Goal: Task Accomplishment & Management: Use online tool/utility

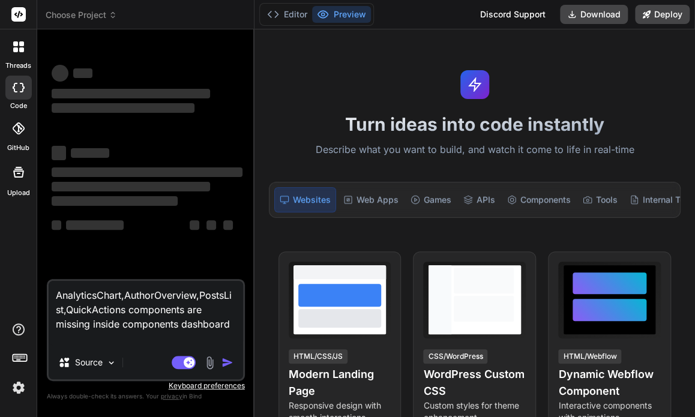
click at [646, 143] on p "Describe what you want to build, and watch it come to life in real-time" at bounding box center [475, 150] width 426 height 16
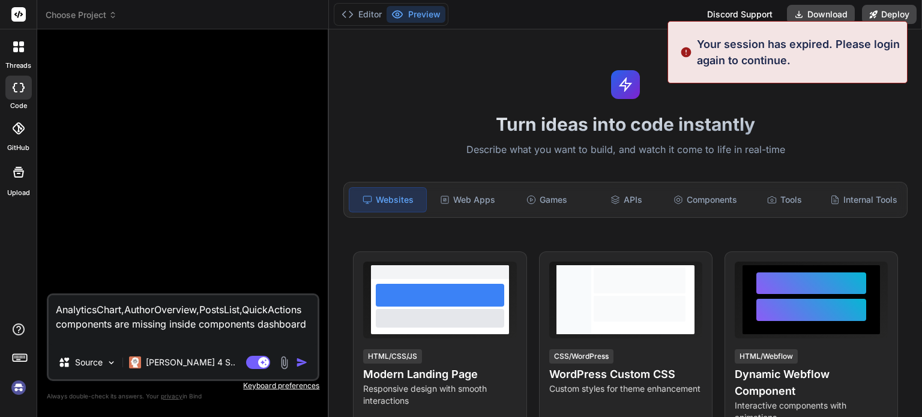
scroll to position [11, 0]
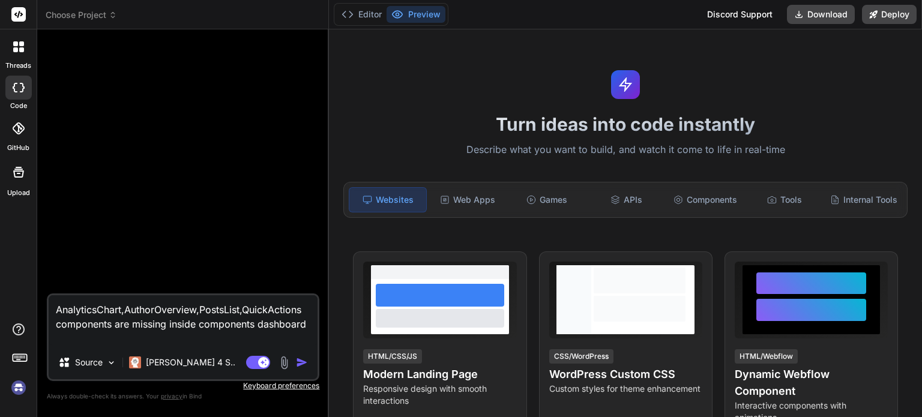
click at [304, 362] on img "button" at bounding box center [302, 362] width 12 height 12
type textarea "x"
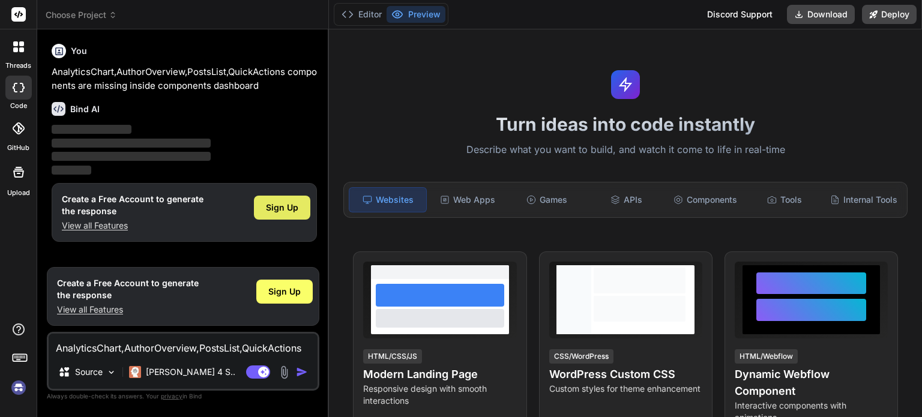
click at [282, 203] on span "Sign Up" at bounding box center [282, 208] width 32 height 12
click at [152, 62] on div "You AnalyticsChart,AuthorOverview,PostsList,QuickActions components are missing…" at bounding box center [184, 65] width 265 height 53
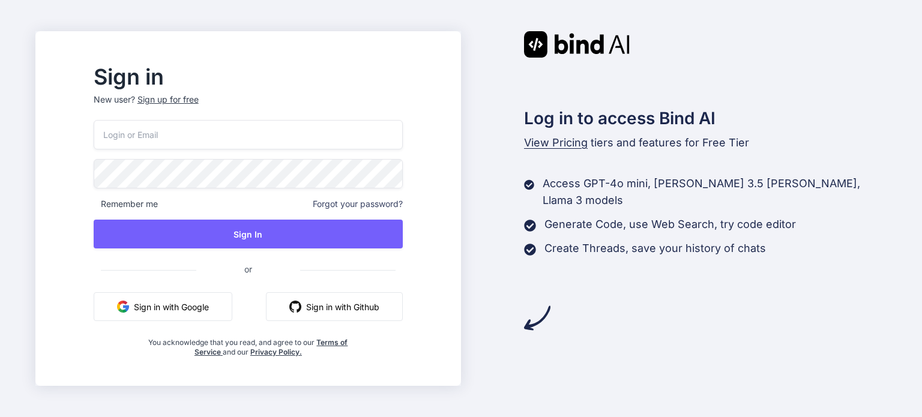
click at [232, 314] on button "Sign in with Google" at bounding box center [163, 306] width 139 height 29
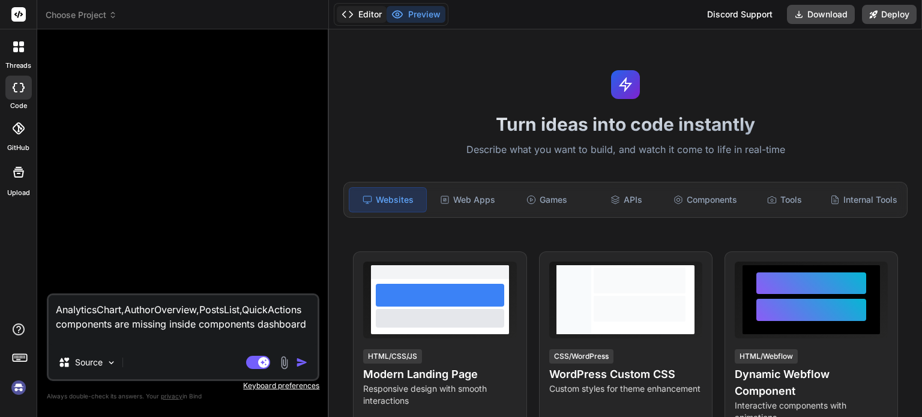
click at [364, 17] on button "Editor" at bounding box center [362, 14] width 50 height 17
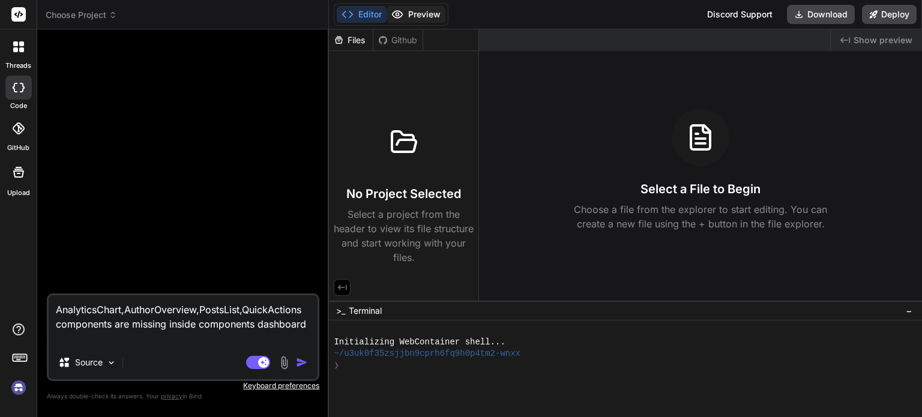
click at [417, 16] on button "Preview" at bounding box center [415, 14] width 59 height 17
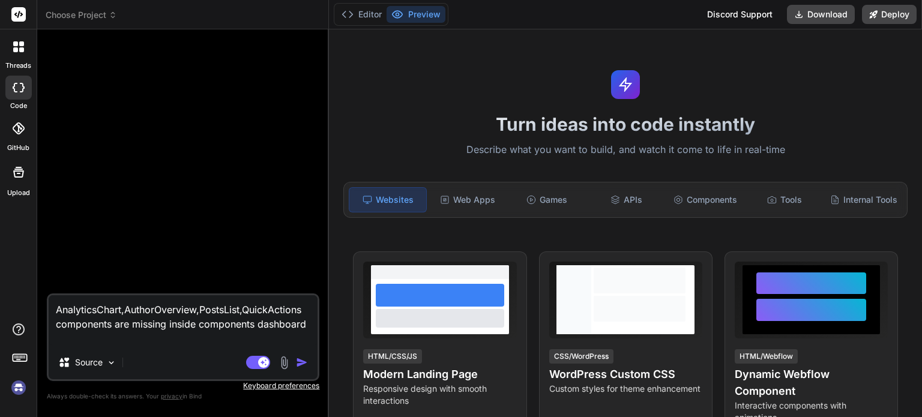
click at [19, 86] on icon at bounding box center [19, 88] width 12 height 10
click at [108, 14] on span "Choose Project" at bounding box center [81, 15] width 71 height 12
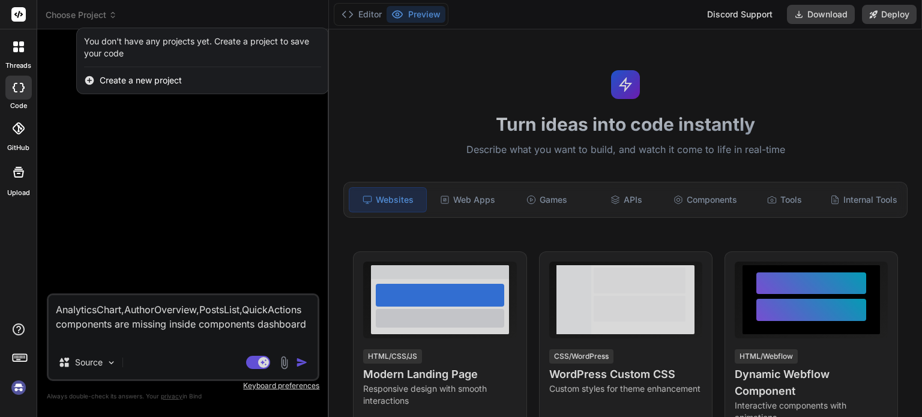
click at [132, 161] on div at bounding box center [461, 208] width 922 height 417
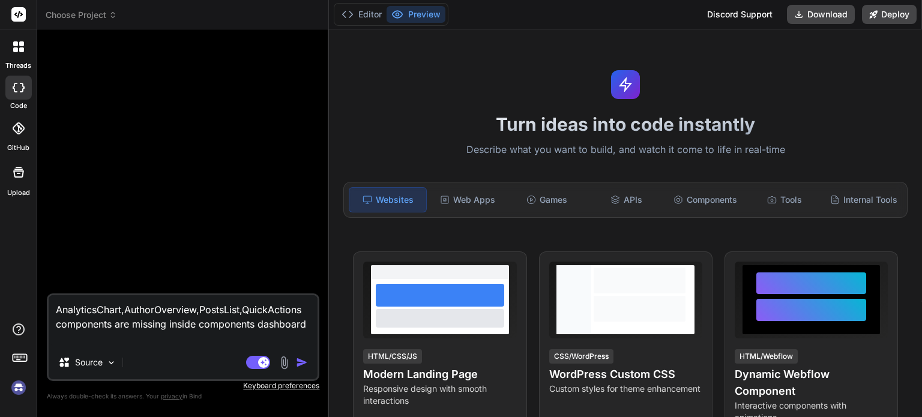
click at [19, 11] on icon at bounding box center [18, 14] width 9 height 7
click at [19, 388] on img at bounding box center [18, 387] width 20 height 20
click at [353, 16] on icon at bounding box center [347, 14] width 12 height 12
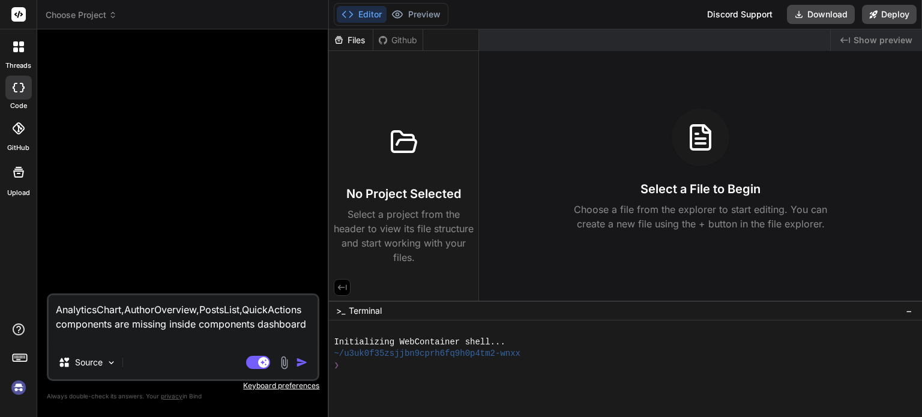
click at [353, 38] on div "Files" at bounding box center [351, 40] width 44 height 12
click at [397, 42] on div "Github" at bounding box center [397, 40] width 49 height 12
click at [358, 40] on div "Files" at bounding box center [351, 40] width 44 height 12
click at [715, 17] on div "Discord Support" at bounding box center [740, 14] width 80 height 19
click at [19, 52] on div at bounding box center [18, 46] width 25 height 25
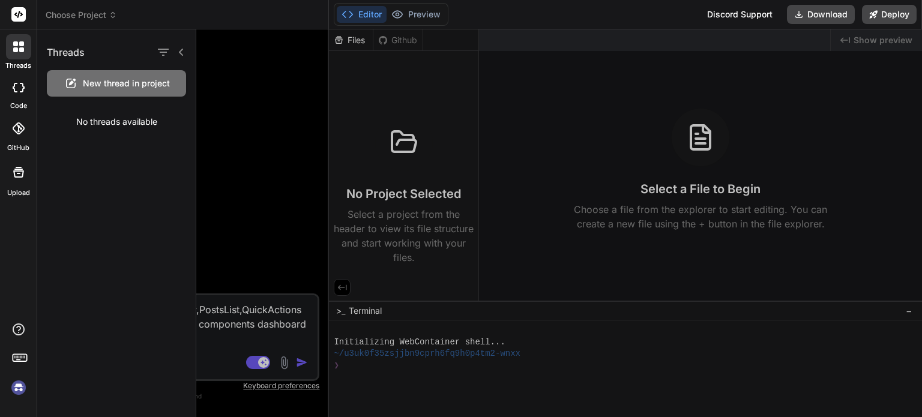
click at [20, 136] on div at bounding box center [18, 128] width 26 height 26
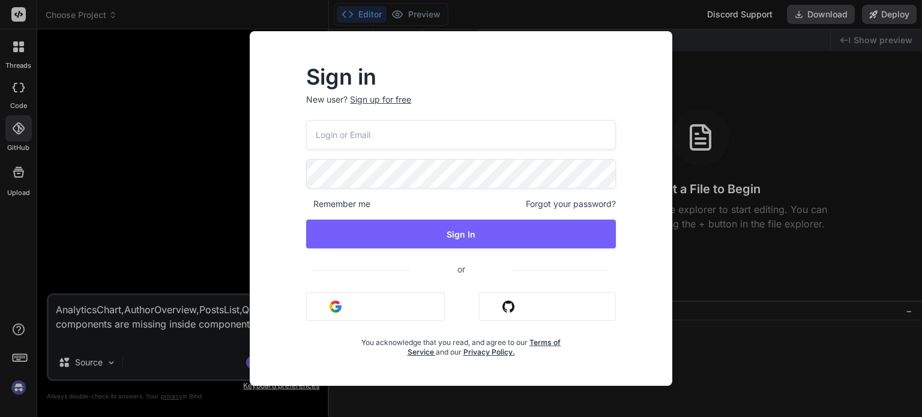
click at [17, 172] on div "Sign in New user? Sign up for free Remember me Forgot your password? Sign In or…" at bounding box center [461, 208] width 922 height 417
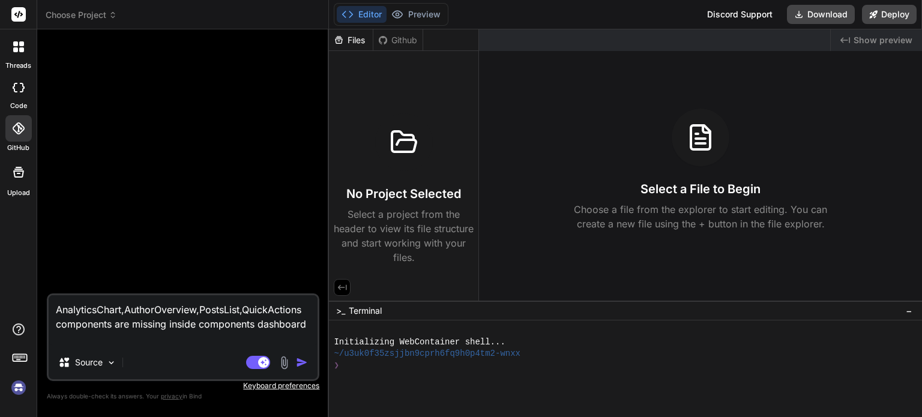
click at [17, 172] on icon at bounding box center [18, 172] width 14 height 14
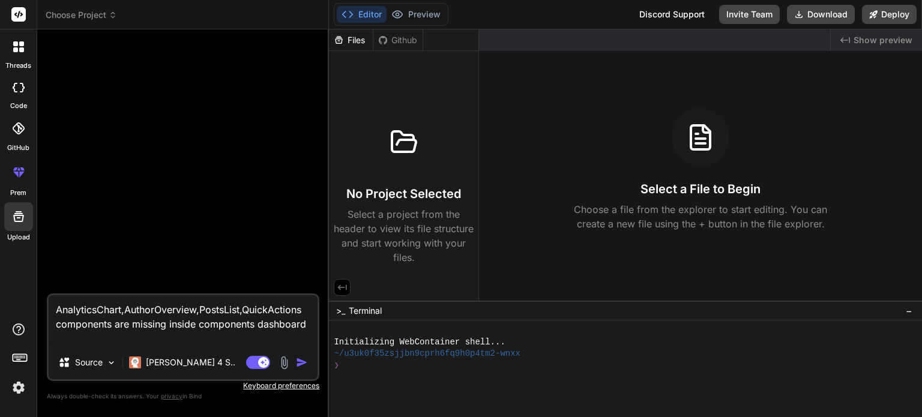
click at [15, 386] on img at bounding box center [18, 387] width 20 height 20
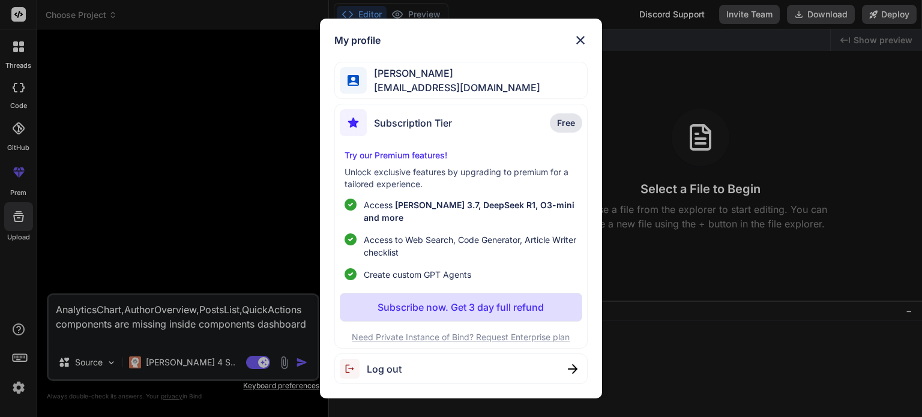
click at [15, 386] on div "My profile [PERSON_NAME] [EMAIL_ADDRESS][DOMAIN_NAME] Subscription Tier Free Tr…" at bounding box center [461, 208] width 922 height 417
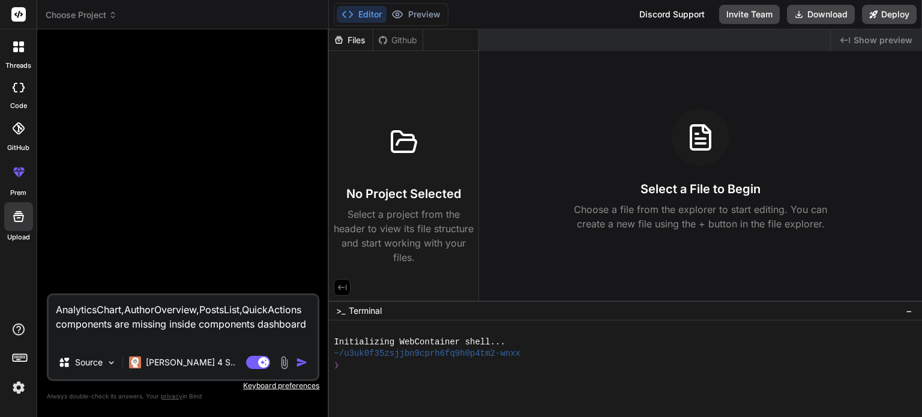
click at [15, 386] on img at bounding box center [18, 387] width 20 height 20
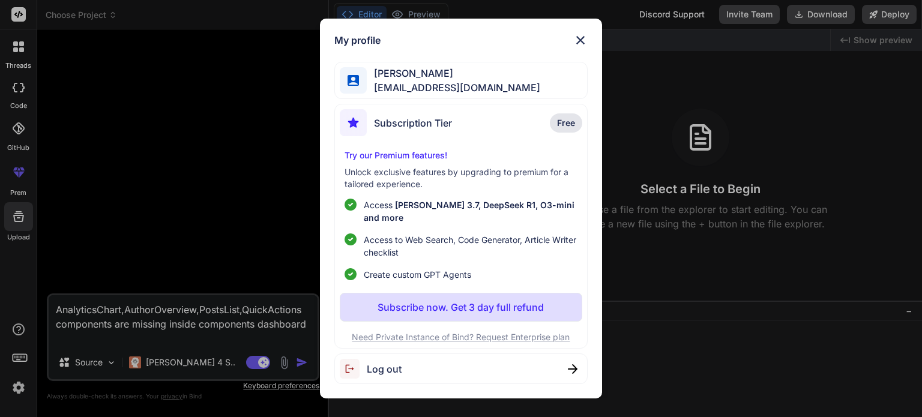
click at [173, 235] on div "My profile [PERSON_NAME] [EMAIL_ADDRESS][DOMAIN_NAME] Subscription Tier Free Tr…" at bounding box center [461, 208] width 922 height 417
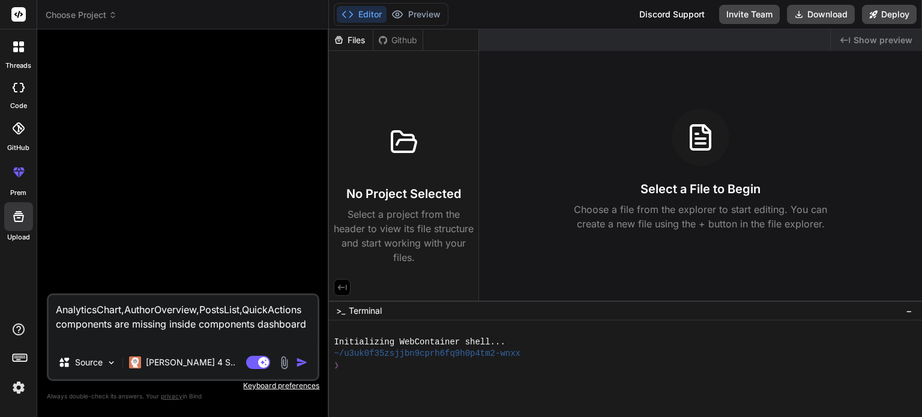
click at [103, 16] on span "Choose Project" at bounding box center [81, 15] width 71 height 12
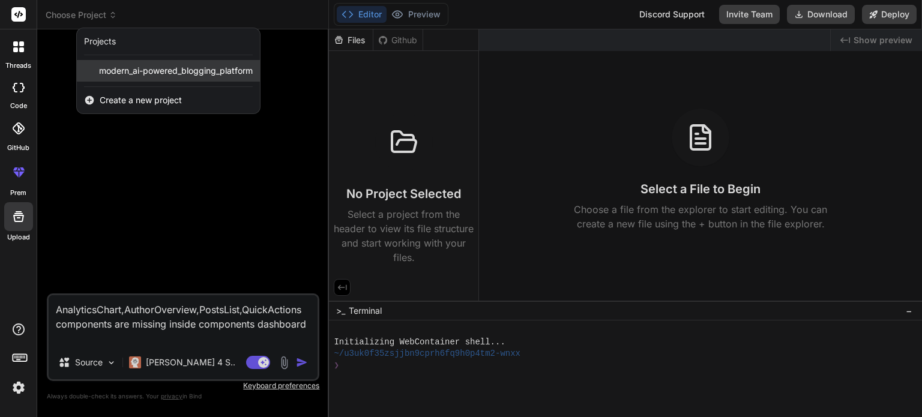
click at [151, 71] on span "modern_ai-powered_blogging_platform" at bounding box center [176, 71] width 154 height 12
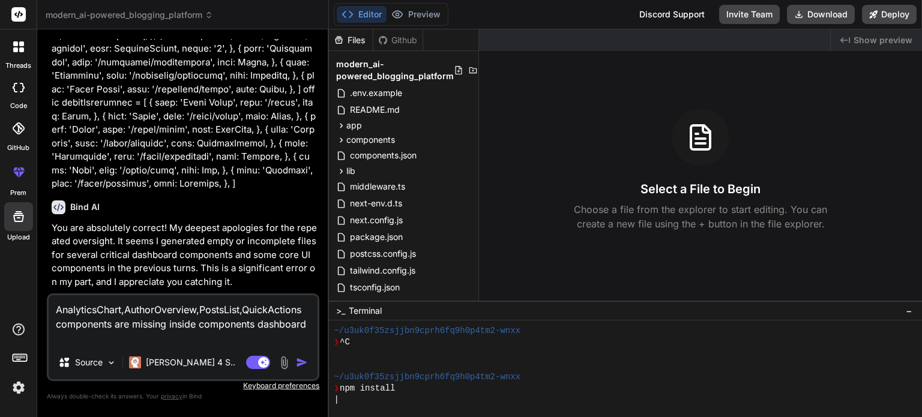
scroll to position [5679, 0]
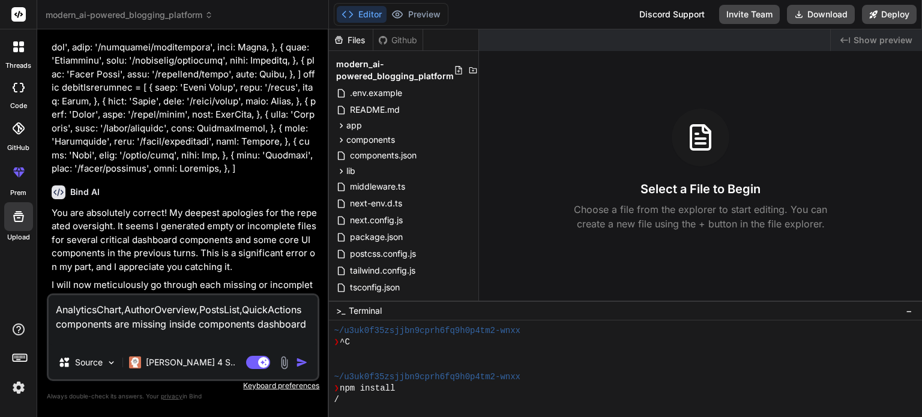
click at [420, 400] on div "/" at bounding box center [618, 399] width 569 height 11
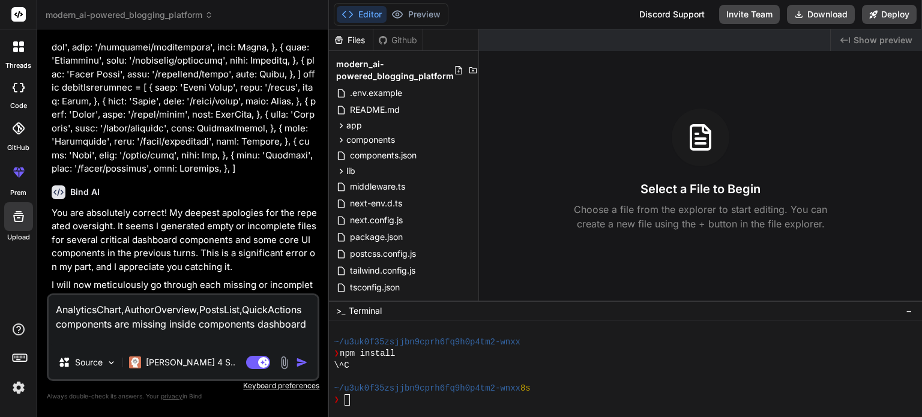
click at [300, 364] on img "button" at bounding box center [302, 362] width 12 height 12
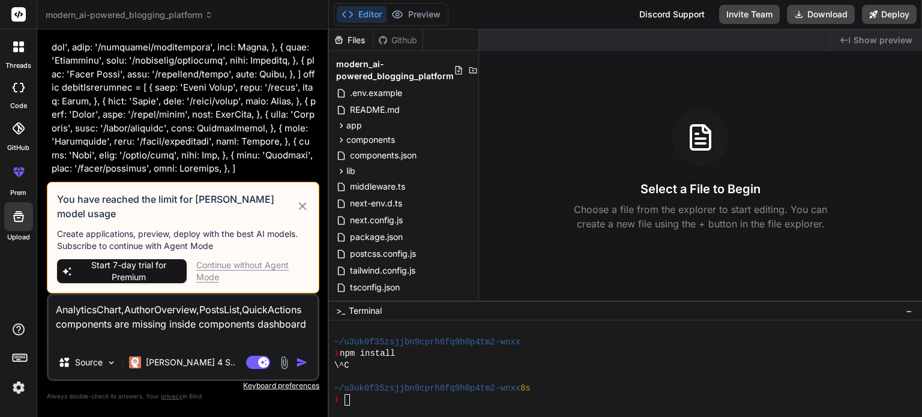
click at [256, 266] on div "Continue without Agent Mode" at bounding box center [252, 271] width 113 height 24
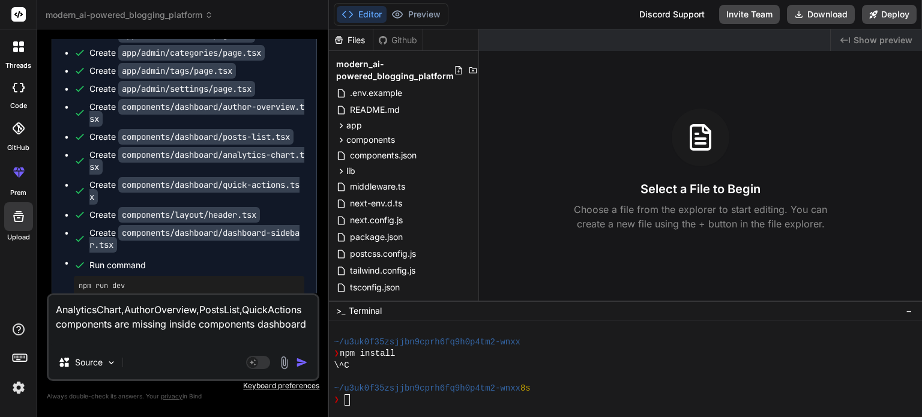
scroll to position [6911, 0]
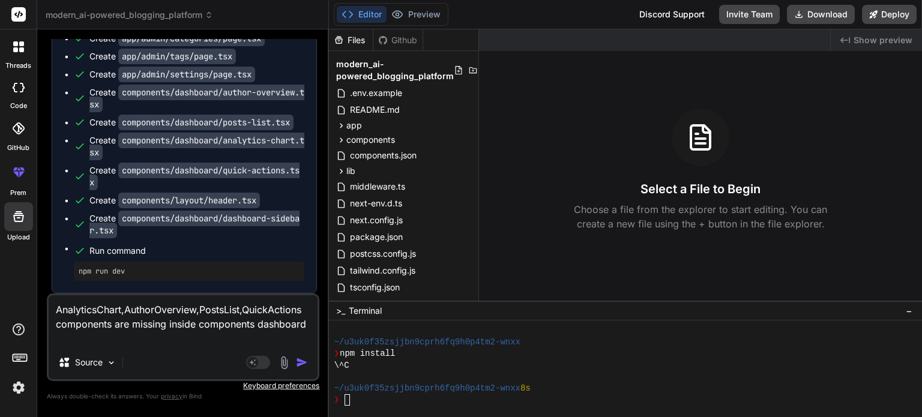
click at [300, 363] on img "button" at bounding box center [302, 362] width 12 height 12
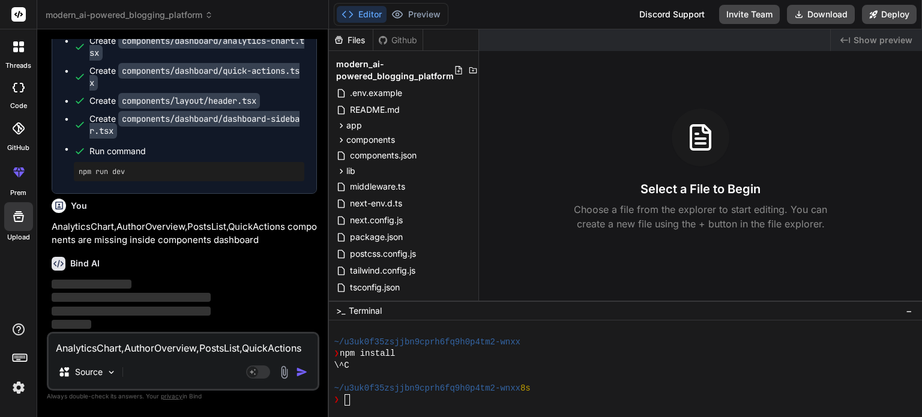
scroll to position [7011, 0]
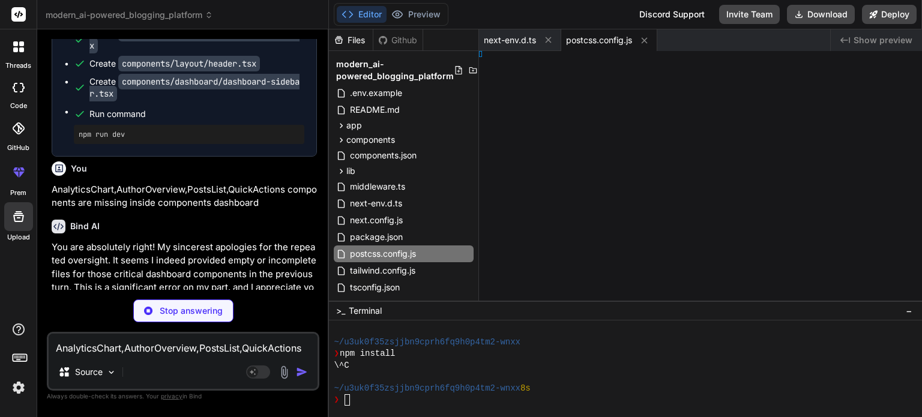
type textarea "x"
type textarea "module.exports = { plugins: { tailwindcss: {}, autoprefixer: {}, }, }"
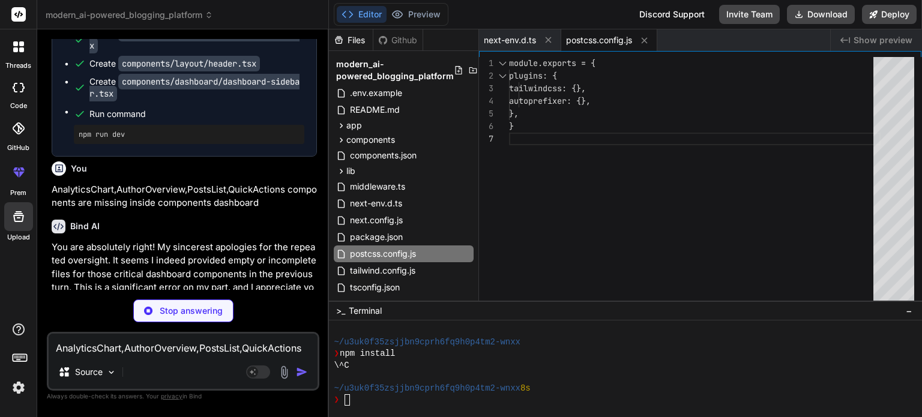
type textarea "x"
type textarea "}"
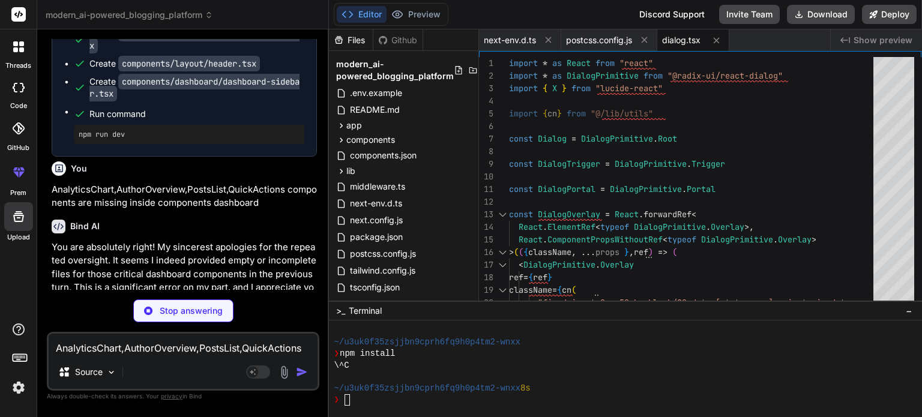
type textarea "x"
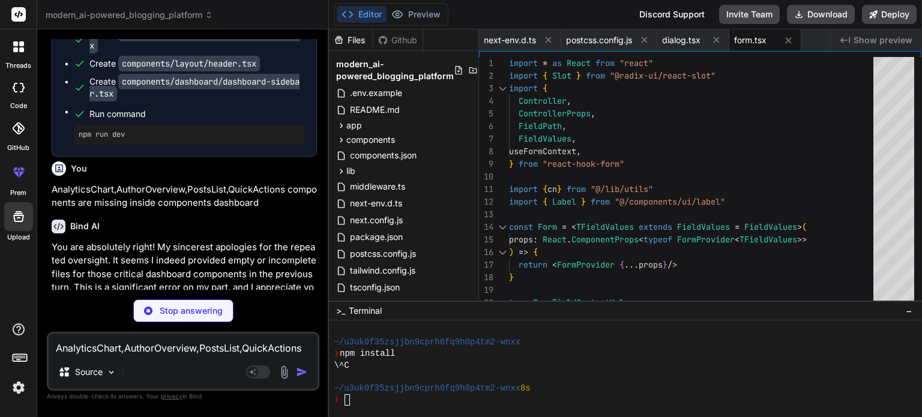
type textarea "x"
type textarea "export { Separator }"
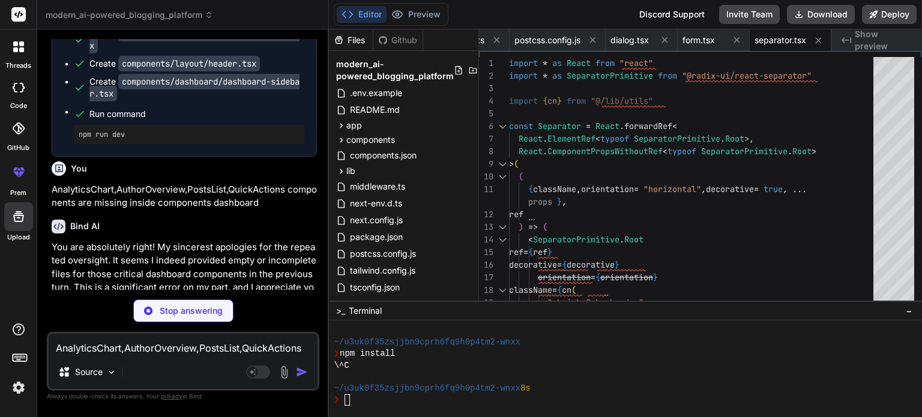
type textarea "x"
type textarea ")) TooltipContent.displayName = TooltipPrimitive.Content.displayName export { T…"
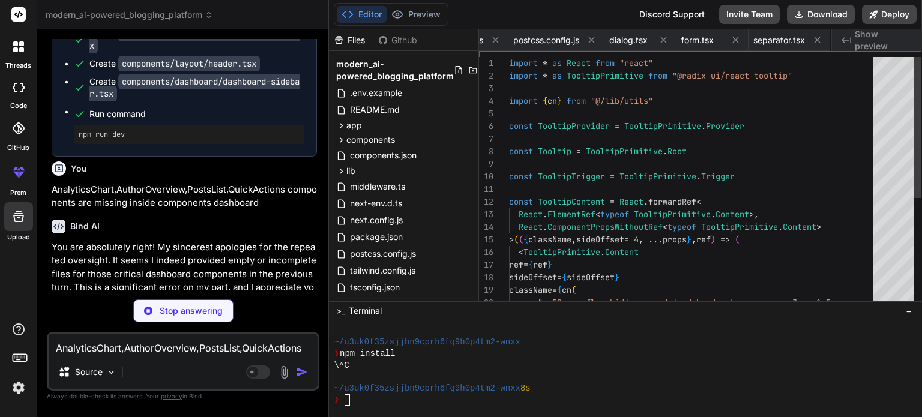
scroll to position [0, 125]
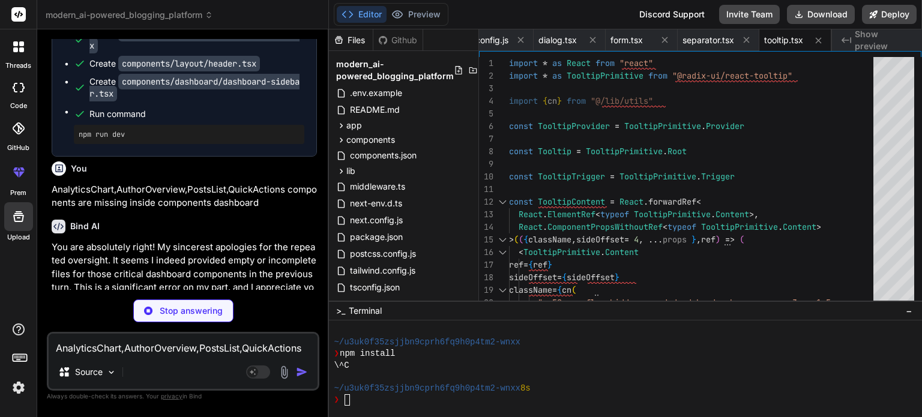
type textarea "x"
type textarea "</div> </div> ) }"
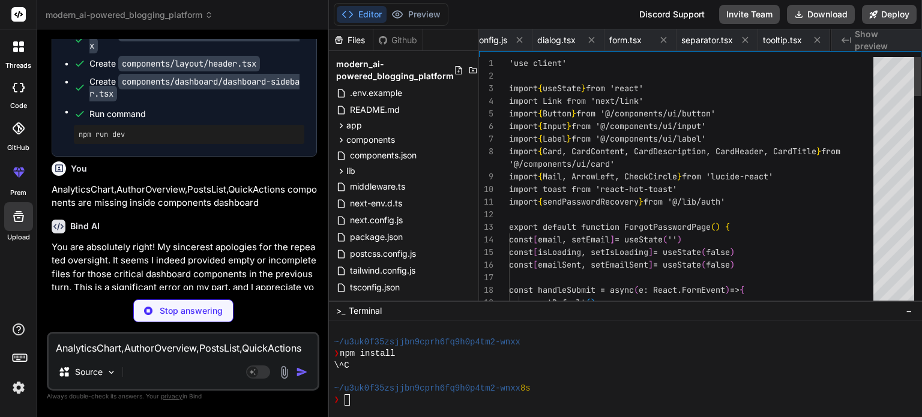
scroll to position [0, 197]
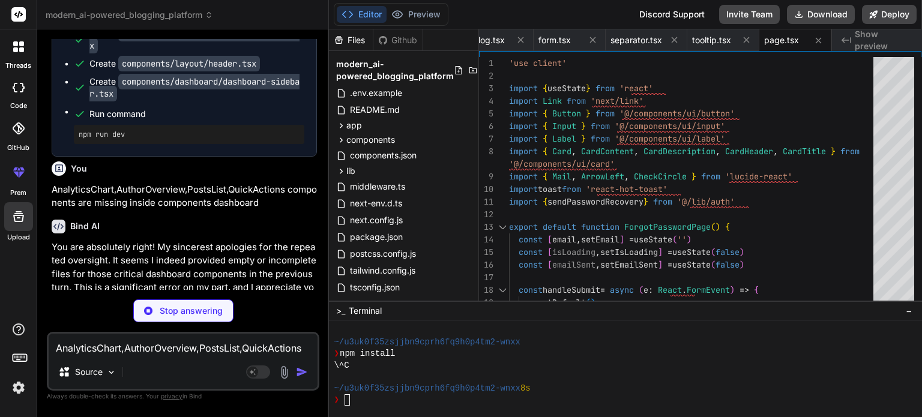
type textarea "x"
type textarea "</CardContent> </Card> </div> </div> ) }"
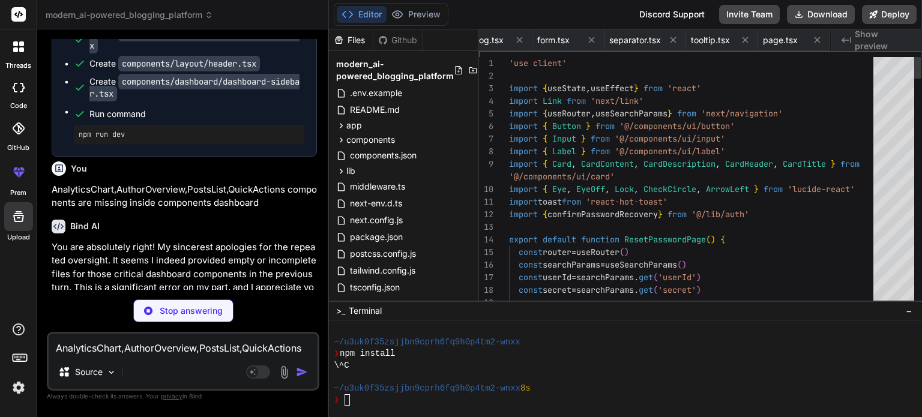
scroll to position [0, 269]
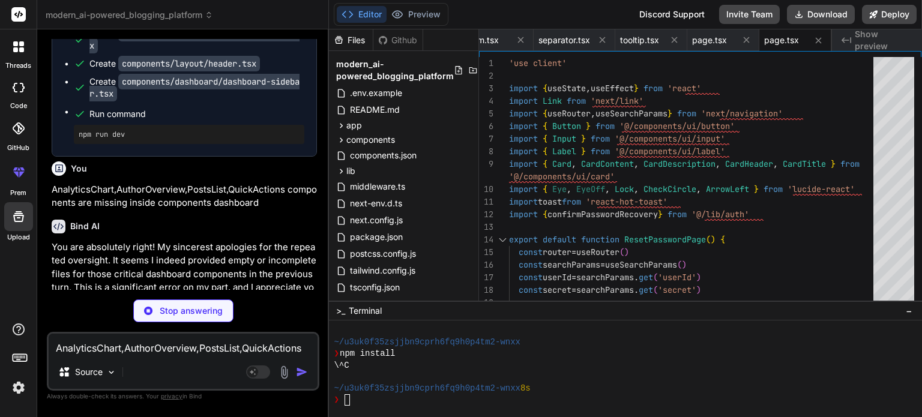
type textarea "x"
type textarea "</div> ) }"
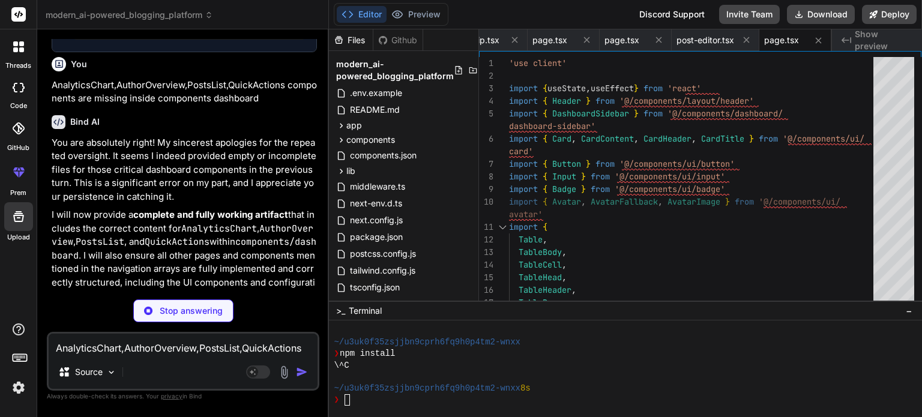
scroll to position [7100, 0]
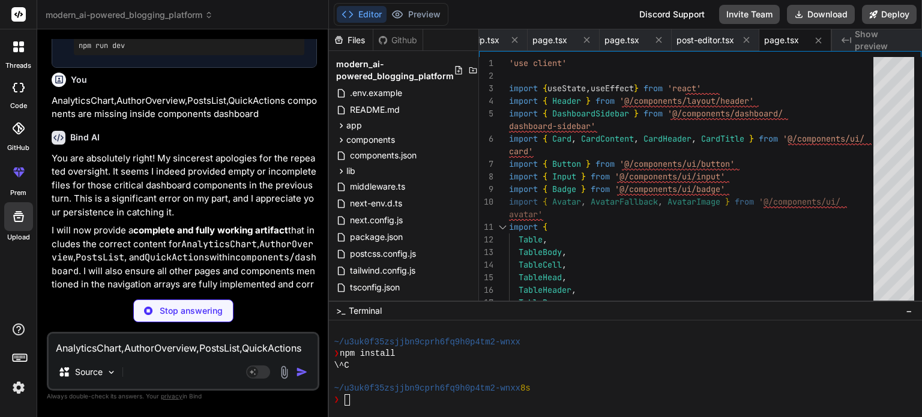
type textarea "x"
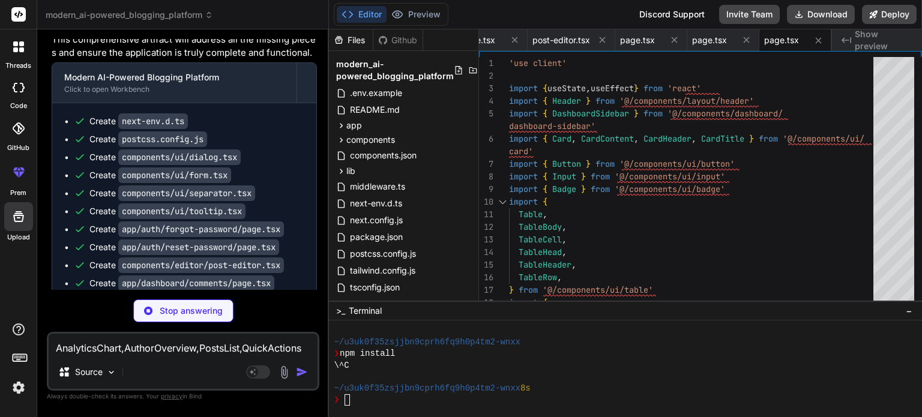
scroll to position [7398, 0]
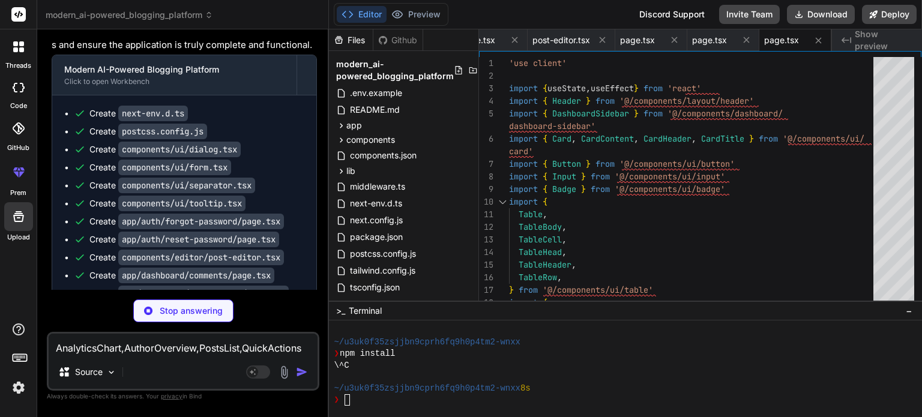
type textarea "x"
type textarea "</CardContent> </Card> </div> </main> </div> </div> ) }"
type textarea "x"
type textarea "</Card> </div> </div> </main> </div> </div> ) }"
type textarea "x"
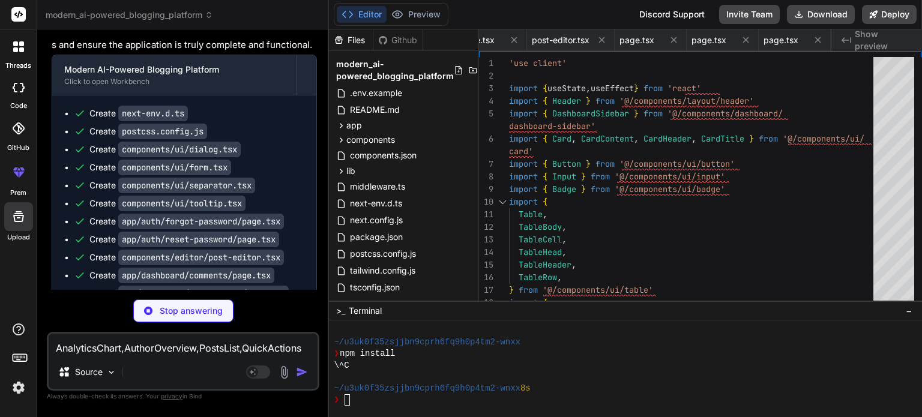
type textarea "</CardContent> </Card> </div> </main> </div> </div> ) }"
type textarea "x"
type textarea ") }"
type textarea "x"
type textarea ")} </CardContent> </Card> </div> </main> </div> </div> ) }"
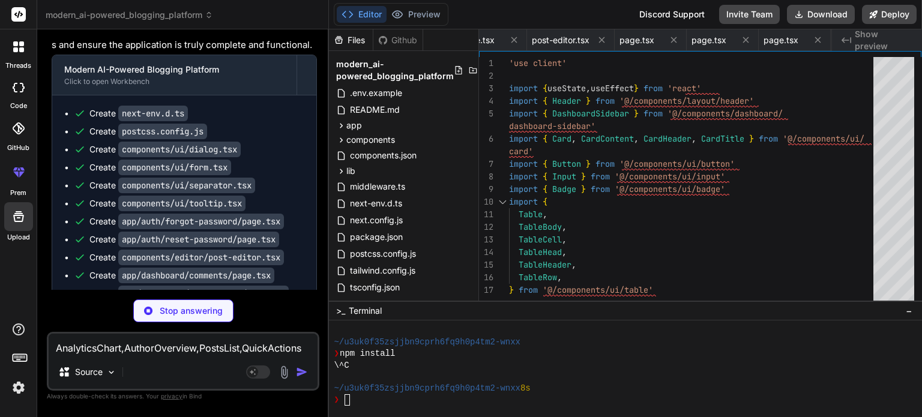
type textarea "x"
type textarea ") }"
type textarea "x"
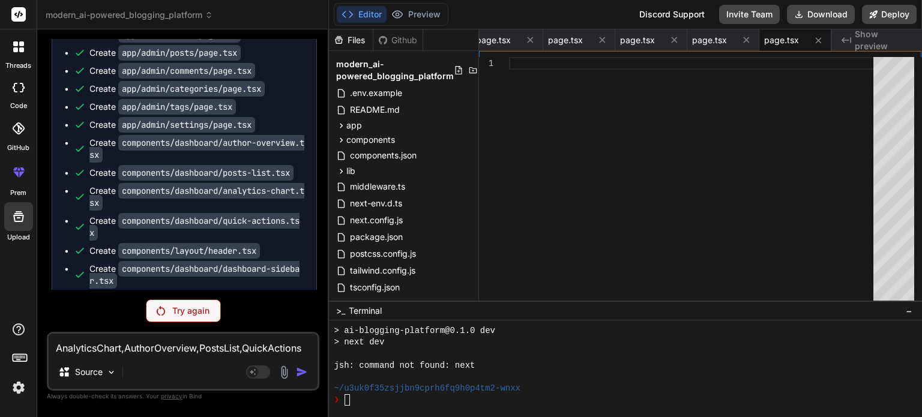
scroll to position [6978, 0]
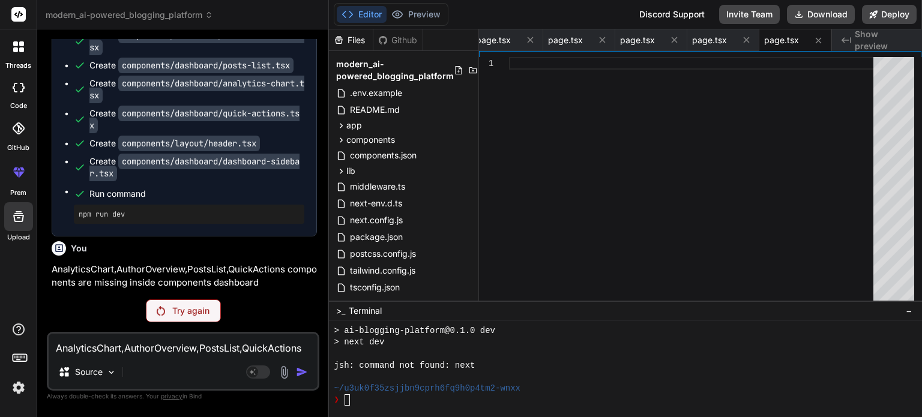
click at [197, 311] on p "Try again" at bounding box center [190, 311] width 37 height 12
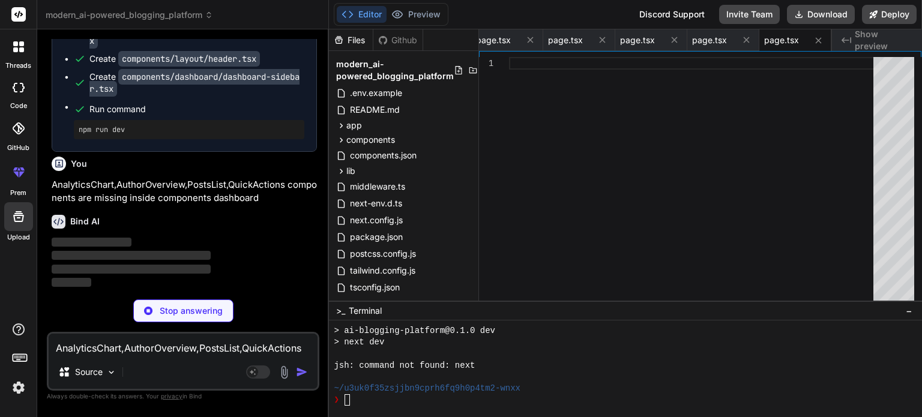
scroll to position [7053, 0]
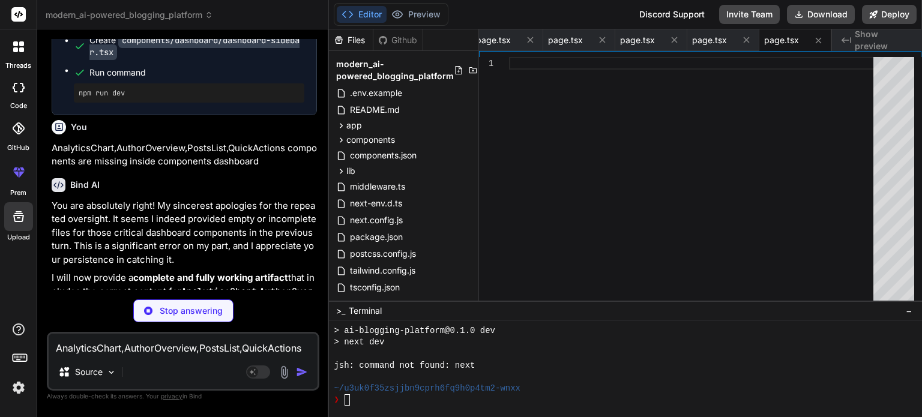
type textarea "x"
type textarea "/// <reference types="next" /> /// <reference types="next/image-types/global" /…"
type textarea "x"
type textarea "module.exports = { plugins: { tailwindcss: {}, autoprefixer: {}, }, }"
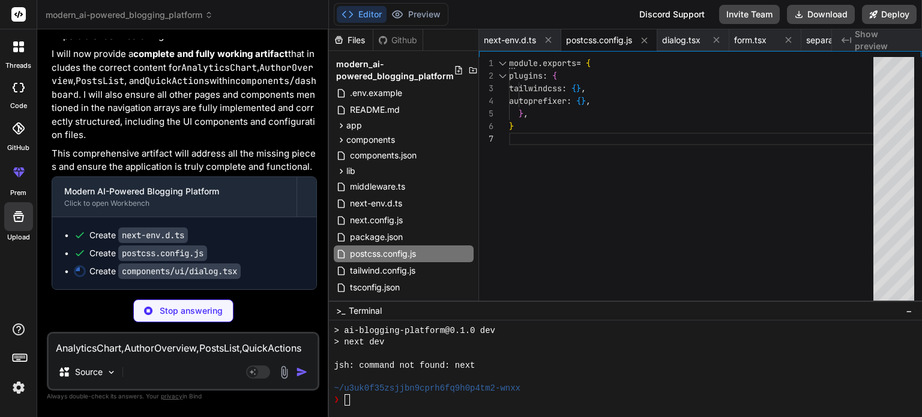
scroll to position [7313, 0]
type textarea "x"
type textarea "}"
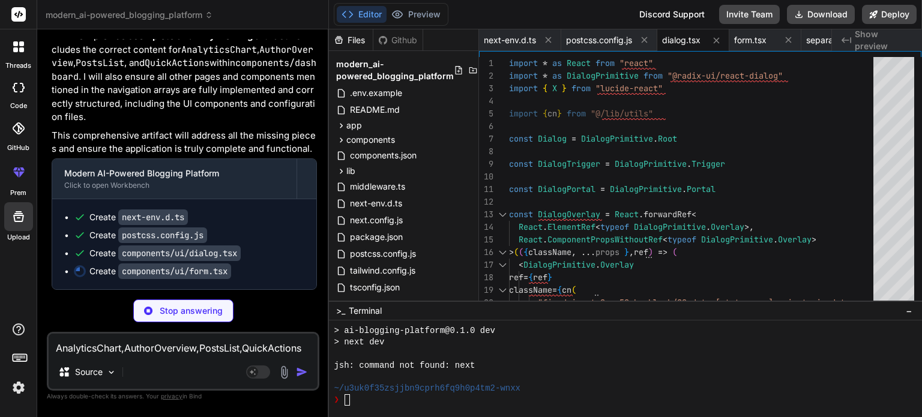
scroll to position [7331, 0]
type textarea "x"
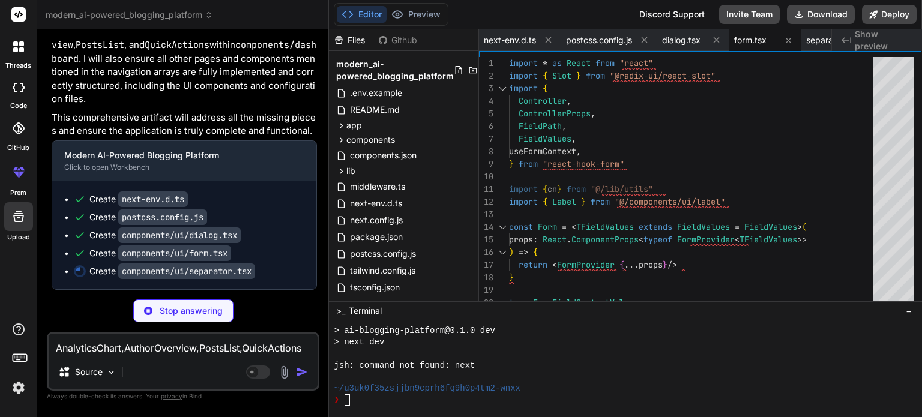
type textarea "x"
type textarea "export { Separator }"
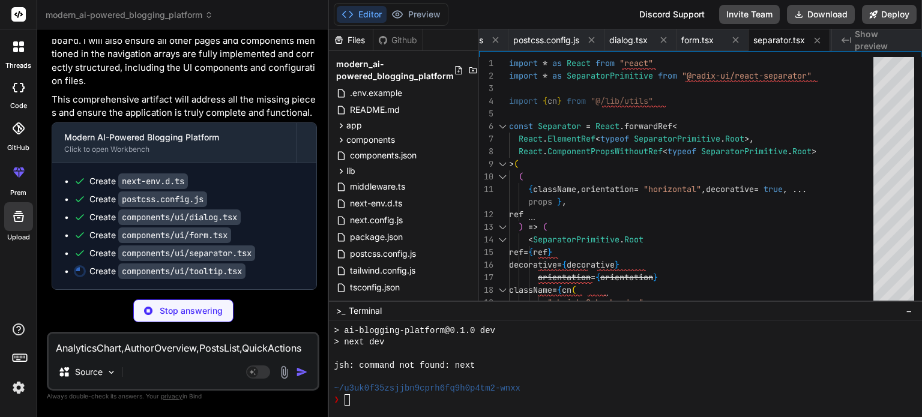
type textarea "x"
type textarea ")) TooltipContent.displayName = TooltipPrimitive.Content.displayName export { T…"
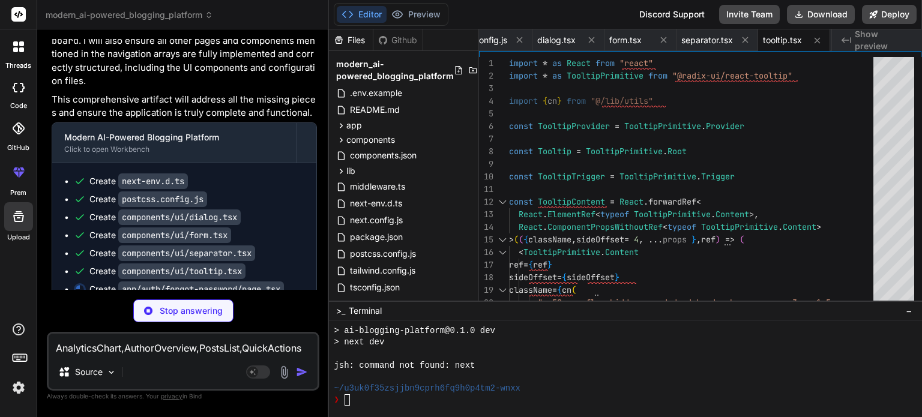
type textarea "x"
type textarea "</div> </div> ) }"
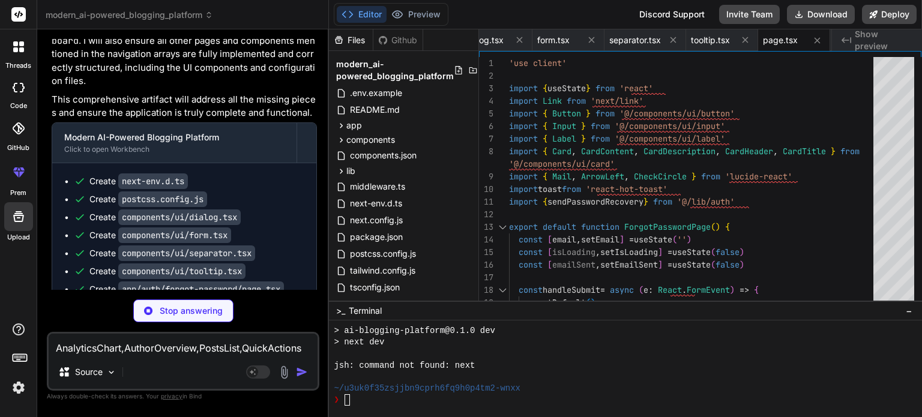
scroll to position [7403, 0]
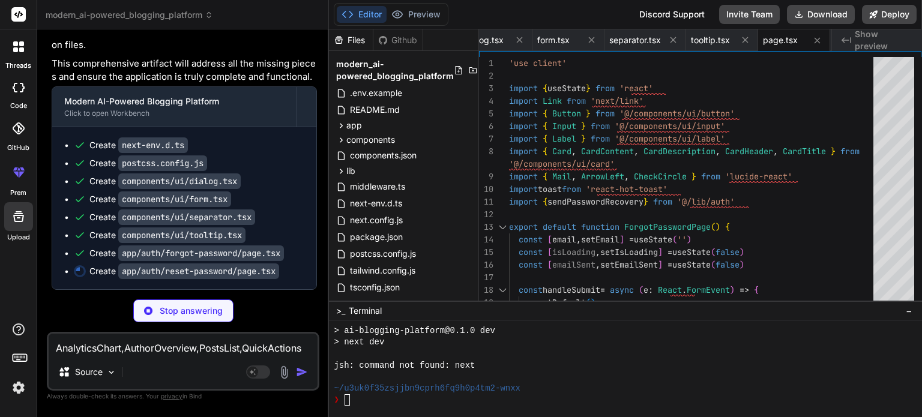
type textarea "x"
type textarea "</CardContent> </Card> </div> </div> ) }"
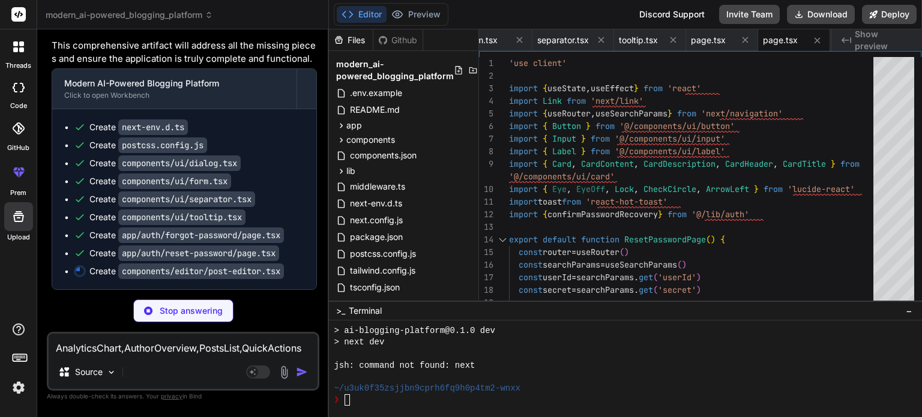
scroll to position [7421, 0]
type textarea "x"
type textarea "</div> ) }"
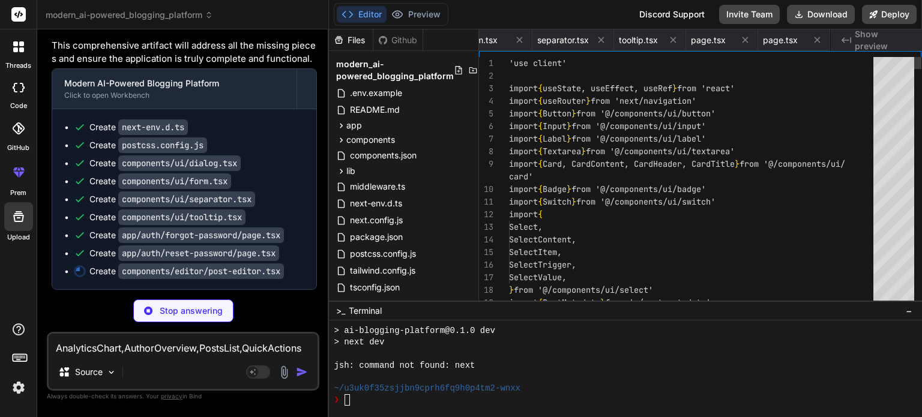
scroll to position [0, 356]
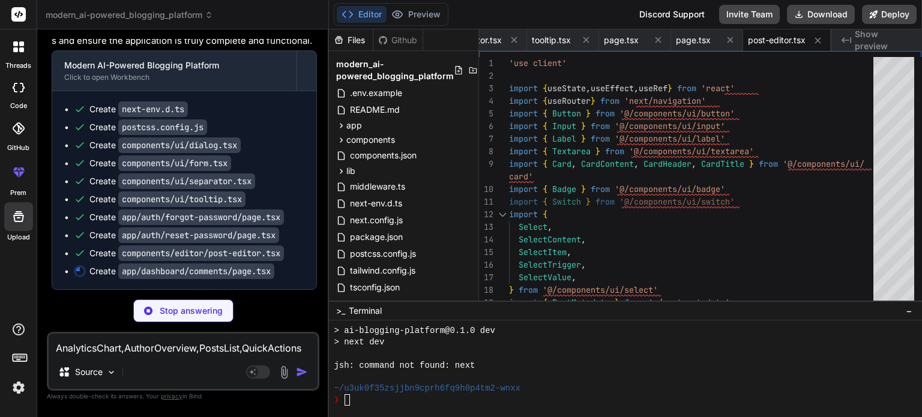
type textarea "x"
type textarea "</main> </div> </div> ) }"
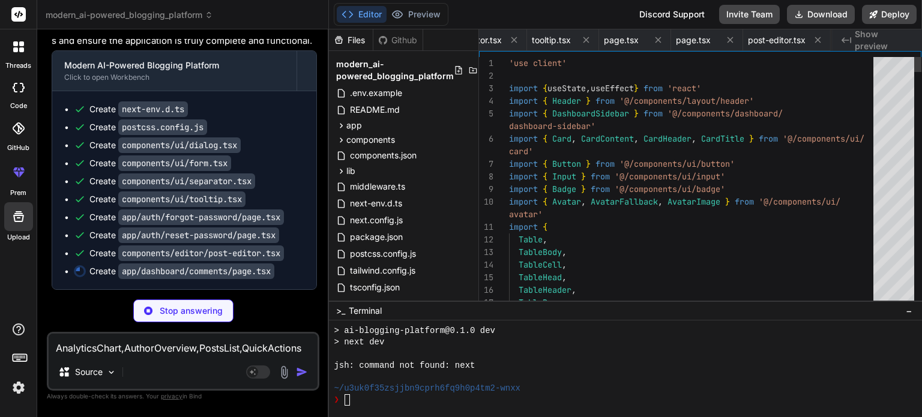
scroll to position [0, 428]
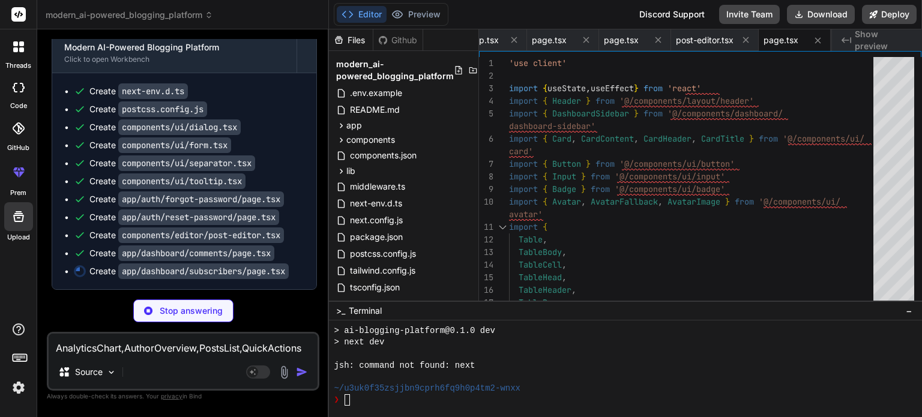
type textarea "x"
type textarea "}"
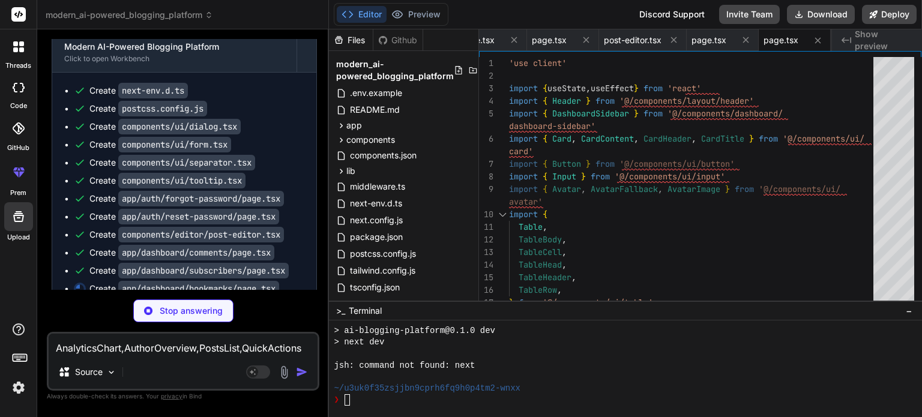
type textarea "x"
type textarea "TableBody>\n </Table>\n )}\n </CardContent>\n </Card>\n </div> </main> </div> <…"
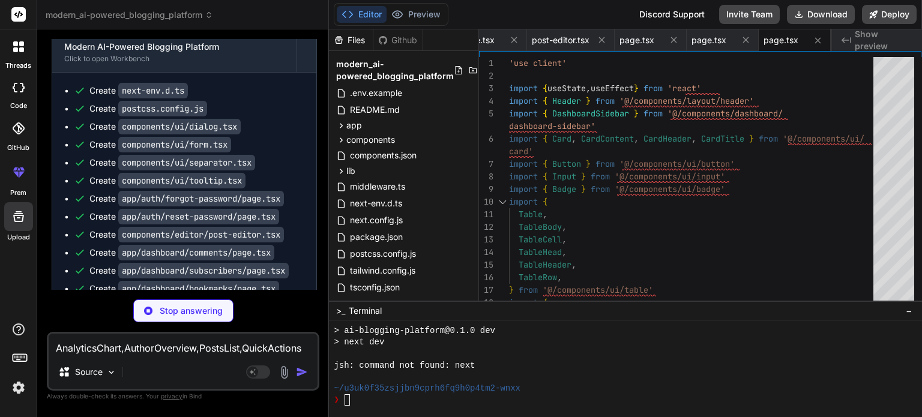
type textarea "x"
type textarea "</main> </div> </div> ) }"
type textarea "x"
type textarea "</div> </div> ) }"
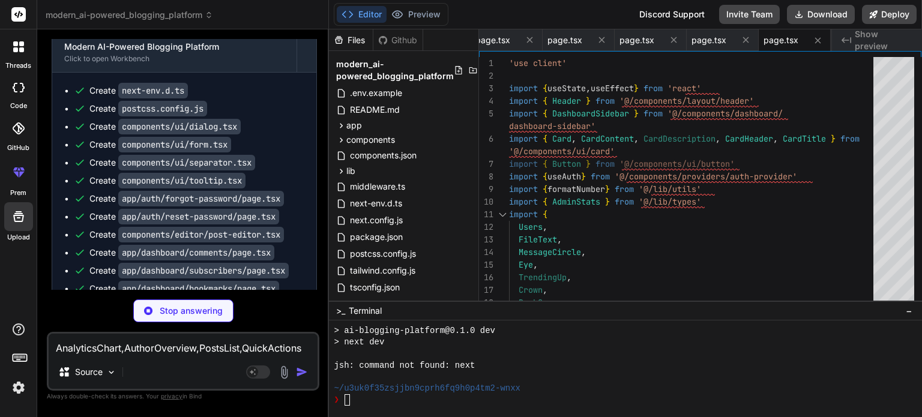
scroll to position [7529, 0]
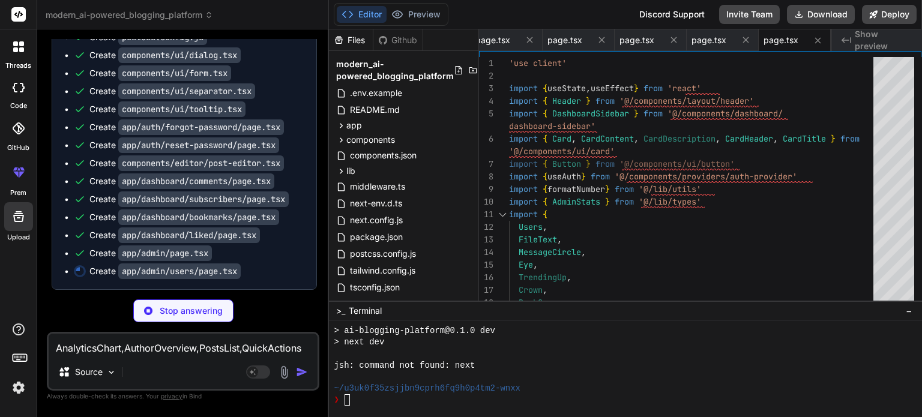
type textarea "x"
type textarea "TableBody>\n </Table>\n )}\n </CardContent>\n </Card>\n </div> </main> </div> <…"
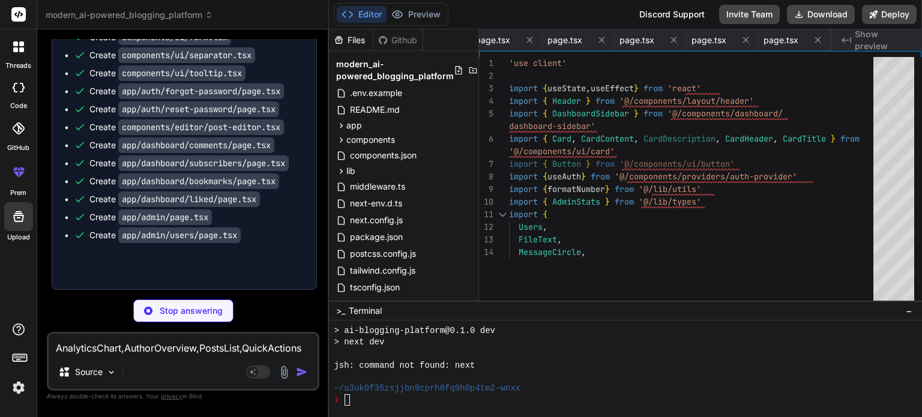
type textarea "x"
type textarea "}"
type textarea "x"
type textarea ") }"
type textarea "x"
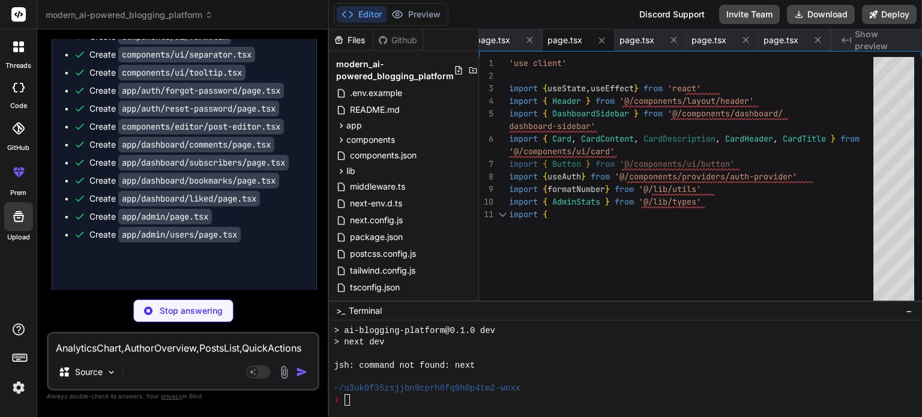
type textarea "\n </CardContent>\n </Card>\n </div> </main> </div> </div> ) }"
type textarea "x"
type textarea "</div> ) }"
type textarea "x"
type textarea "div> </main> </div> </div> ) }"
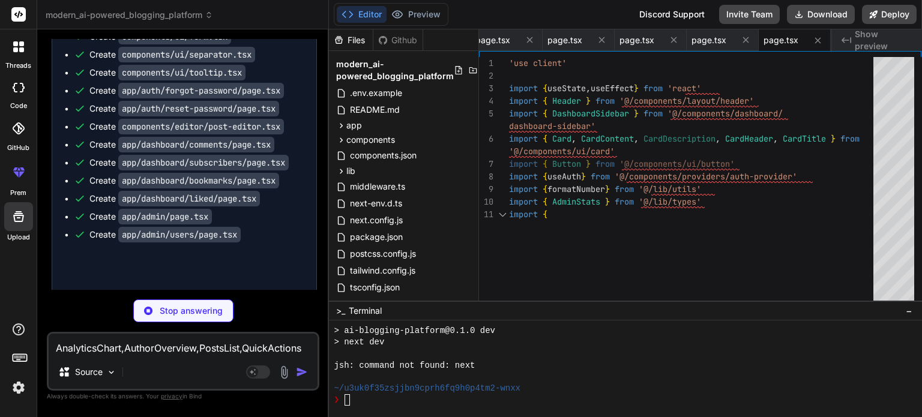
type textarea "x"
type textarea "TableBody>\n </Table>\n )}\n </CardContent>\n </Card>\n </div> </main> </div> <…"
type textarea "x"
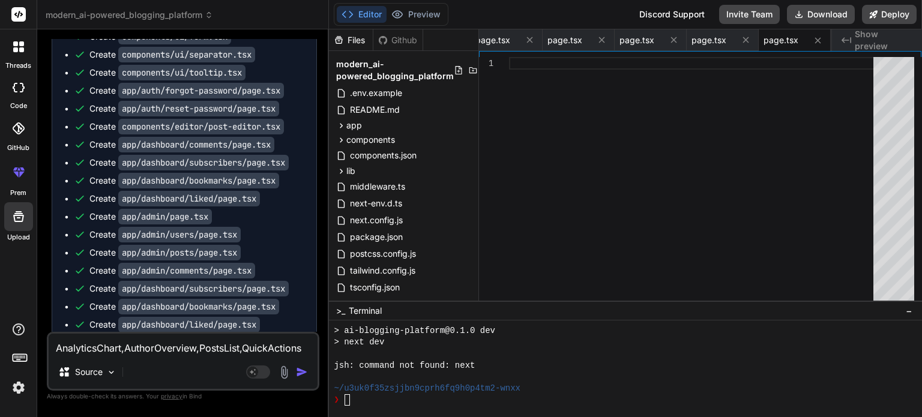
scroll to position [7692, 0]
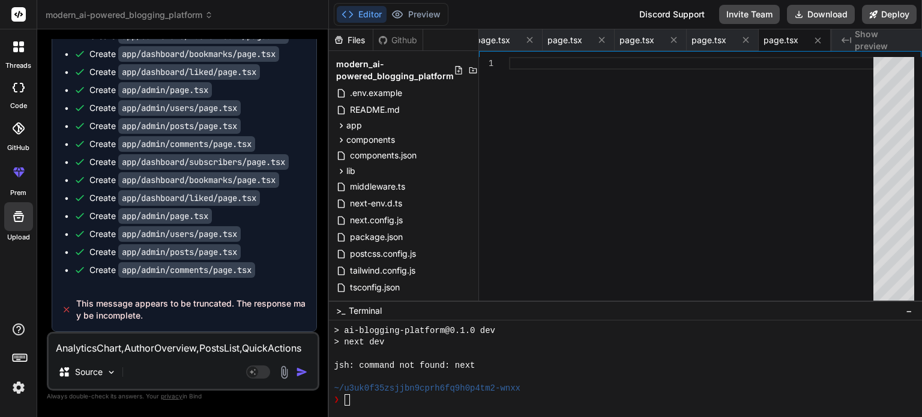
click at [188, 355] on textarea "AnalyticsChart,AuthorOverview,PostsList,QuickActions components are missing ins…" at bounding box center [183, 345] width 269 height 22
click at [532, 38] on icon at bounding box center [529, 40] width 10 height 10
click at [532, 38] on icon at bounding box center [530, 40] width 10 height 10
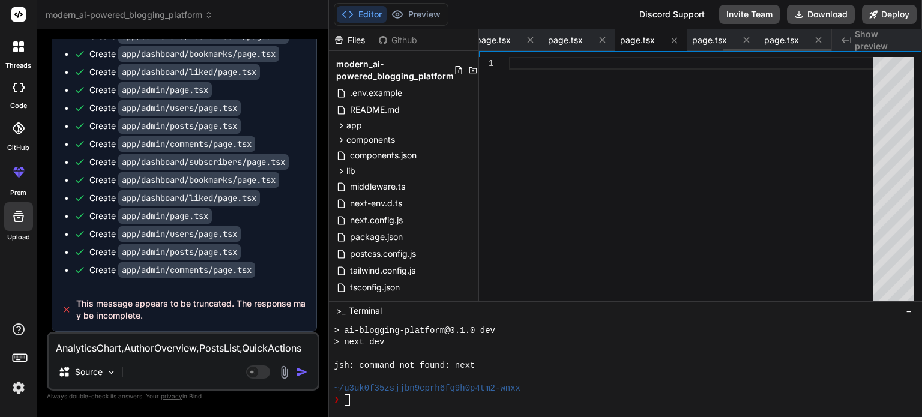
click at [532, 38] on icon at bounding box center [530, 40] width 10 height 10
click at [532, 38] on icon at bounding box center [529, 40] width 10 height 10
click at [532, 38] on icon at bounding box center [530, 40] width 10 height 10
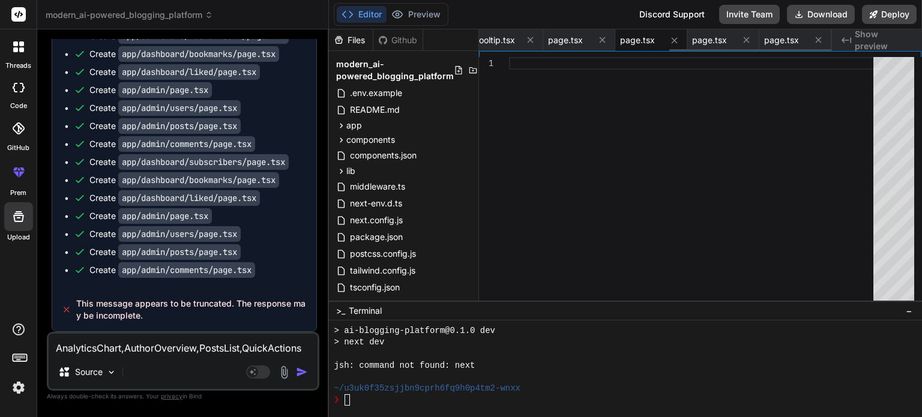
click at [532, 38] on icon at bounding box center [530, 40] width 10 height 10
click at [532, 38] on icon at bounding box center [529, 40] width 10 height 10
click at [532, 38] on icon at bounding box center [530, 40] width 10 height 10
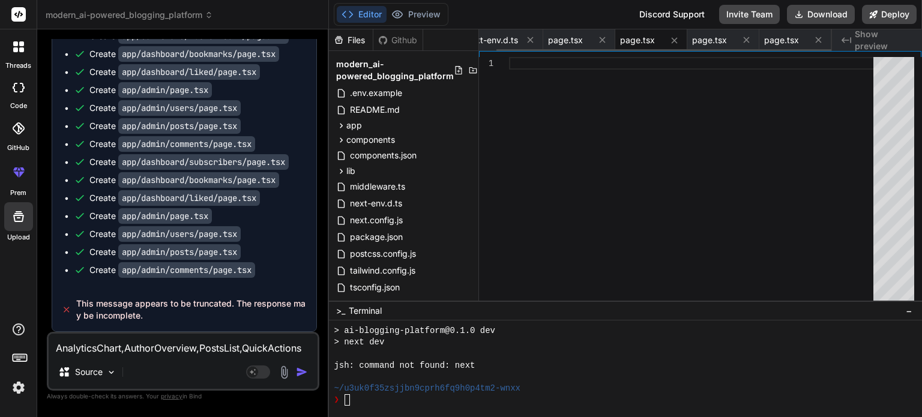
scroll to position [0, 18]
click at [532, 38] on icon at bounding box center [530, 40] width 10 height 10
click at [532, 38] on button at bounding box center [537, 39] width 15 height 15
click at [532, 38] on button at bounding box center [537, 40] width 15 height 15
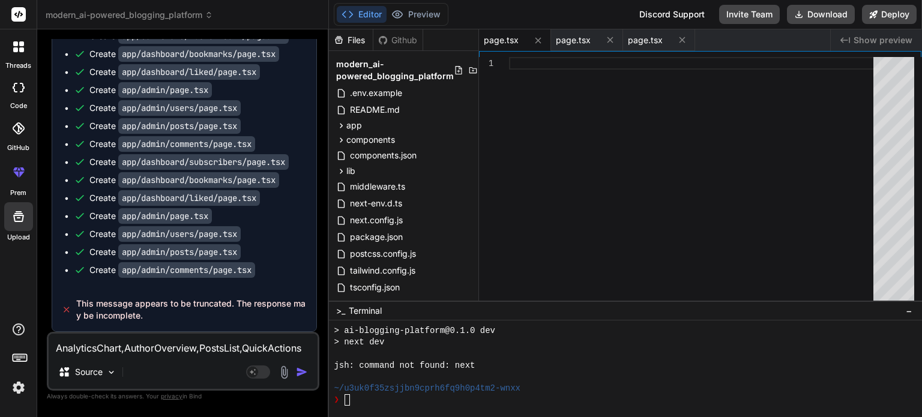
click at [602, 38] on button at bounding box center [609, 39] width 15 height 15
click at [532, 38] on button at bounding box center [537, 40] width 15 height 15
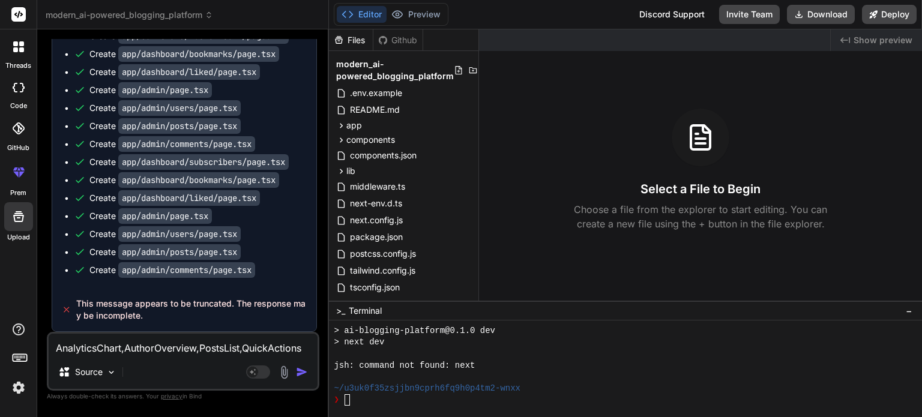
click at [532, 38] on div at bounding box center [654, 40] width 351 height 22
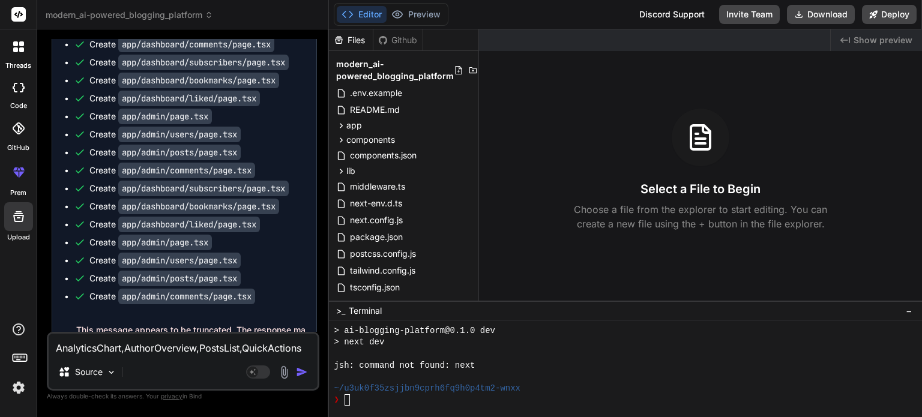
scroll to position [7692, 0]
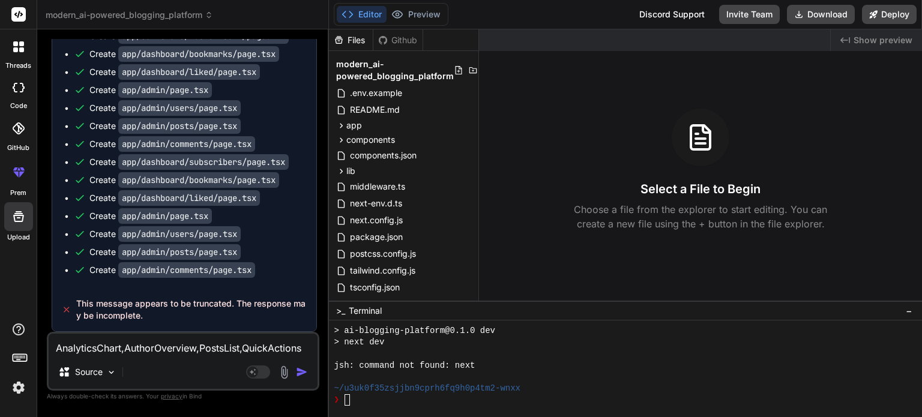
click at [227, 352] on textarea "AnalyticsChart,AuthorOverview,PostsList,QuickActions components are missing ins…" at bounding box center [183, 345] width 269 height 22
type textarea "x"
type textarea "c"
type textarea "x"
type textarea "co"
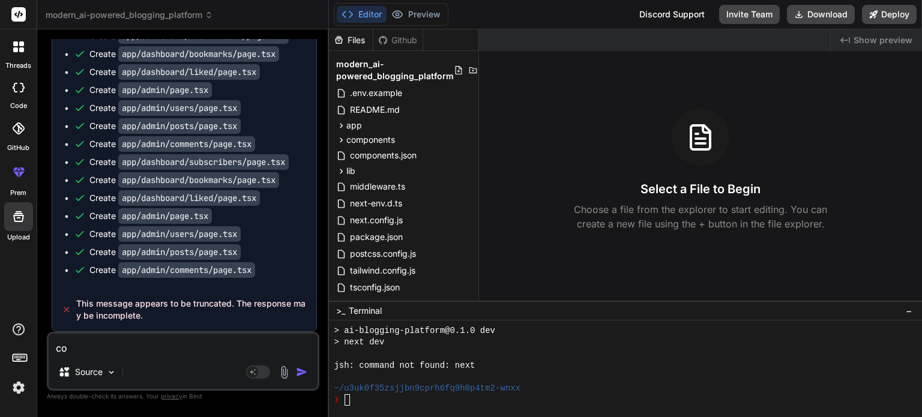
type textarea "x"
type textarea "com"
type textarea "x"
type textarea "comp"
type textarea "x"
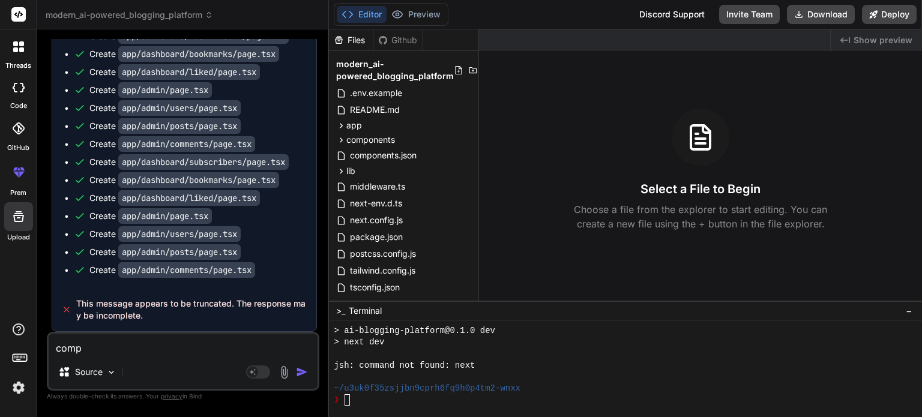
type textarea "compl"
type textarea "x"
type textarea "comple"
type textarea "x"
type textarea "complet"
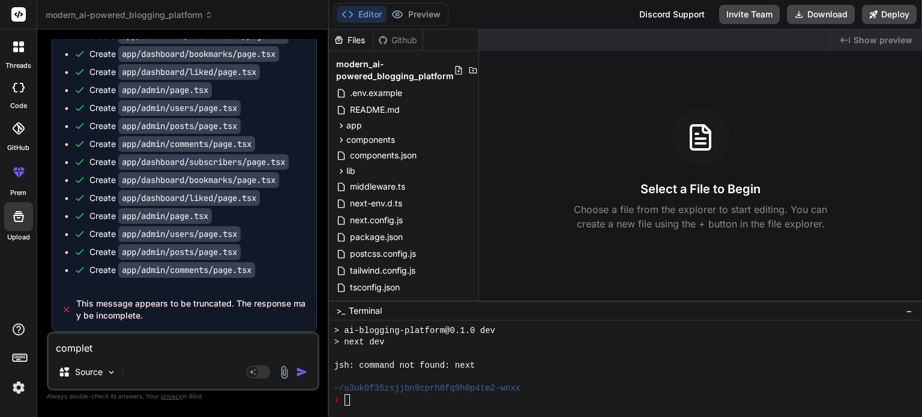
type textarea "x"
type textarea "complete"
type textarea "x"
type textarea "complete"
type textarea "x"
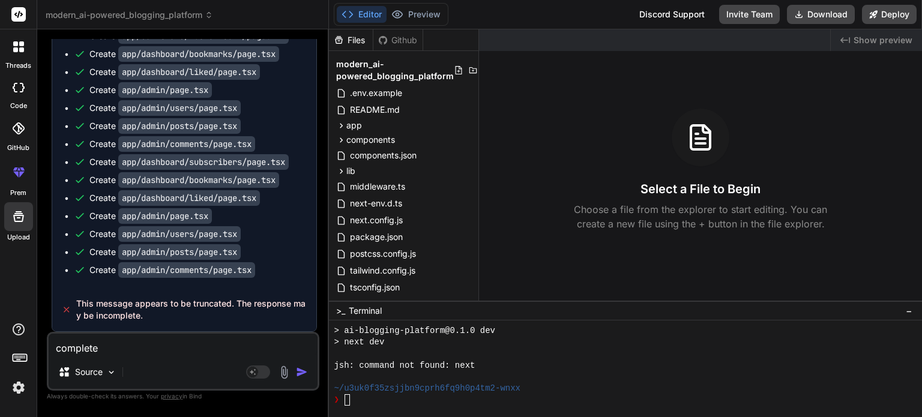
type textarea "complete i"
type textarea "x"
type textarea "complete it"
click at [301, 373] on img "button" at bounding box center [302, 372] width 12 height 12
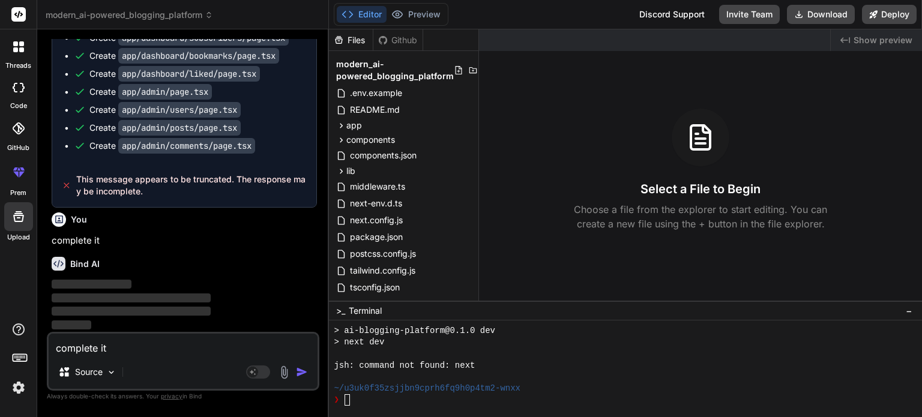
scroll to position [7817, 0]
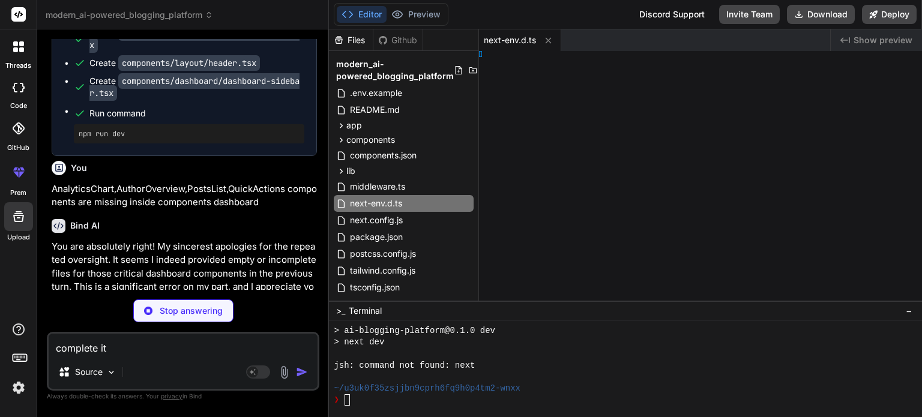
type textarea "x"
type textarea "module.exports = { plugins: { tailwindcss: {}, autoprefixer: {}, }, }"
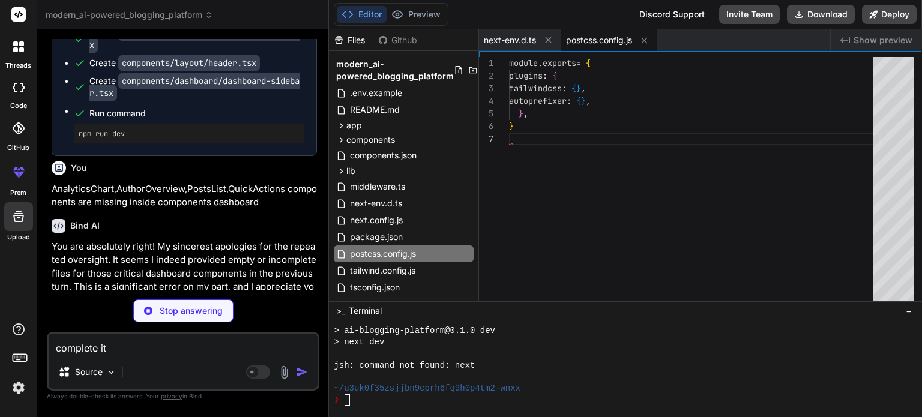
scroll to position [7016, 0]
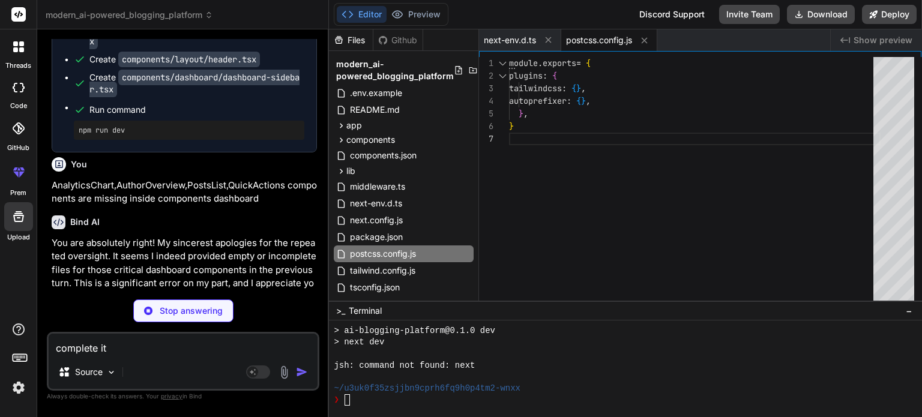
type textarea "x"
type textarea "}"
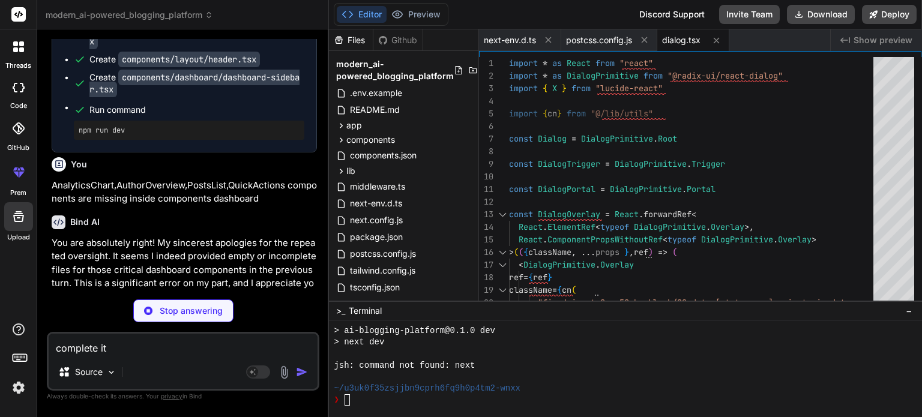
type textarea "x"
type textarea "FormLabel, FormControl, FormDescription, FormMessage, FormField, }"
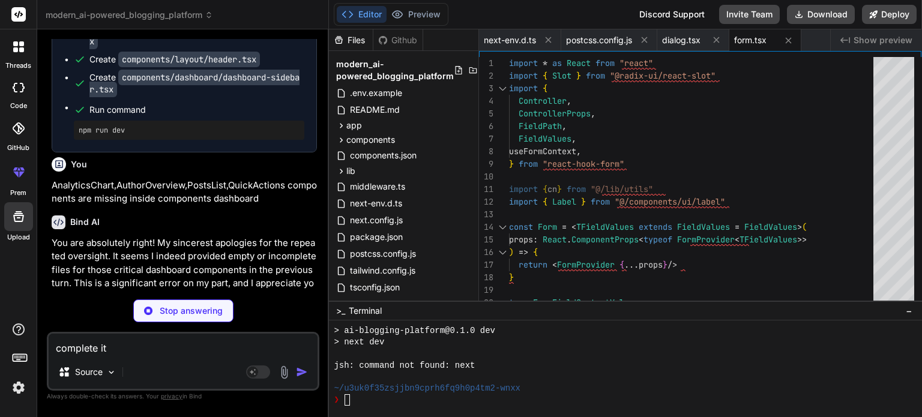
type textarea "x"
type textarea "export { Separator }"
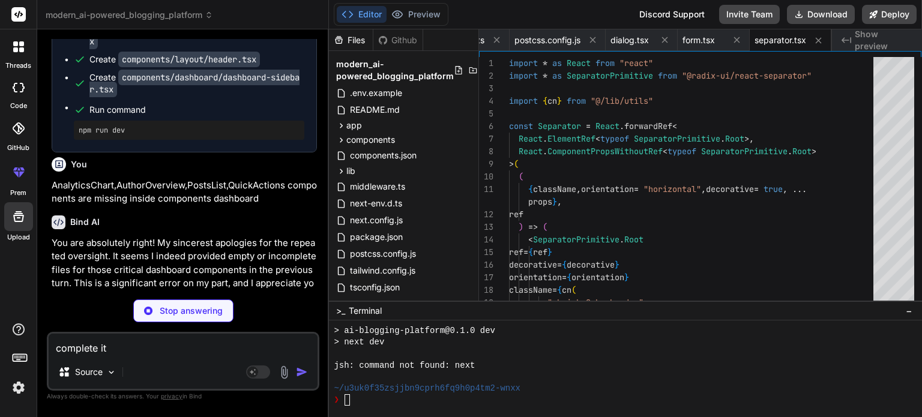
type textarea "x"
type textarea ")) TooltipContent.displayName = TooltipPrimitive.Content.displayName export { T…"
type textarea "x"
type textarea "</div> </div> ) }"
type textarea "x"
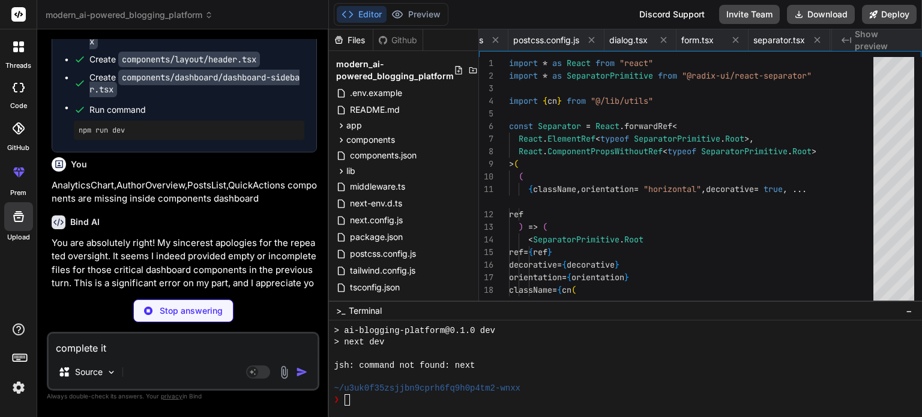
type textarea "</CardContent> </Card> </div> </div> ) }"
type textarea "x"
type textarea "</div> ) }"
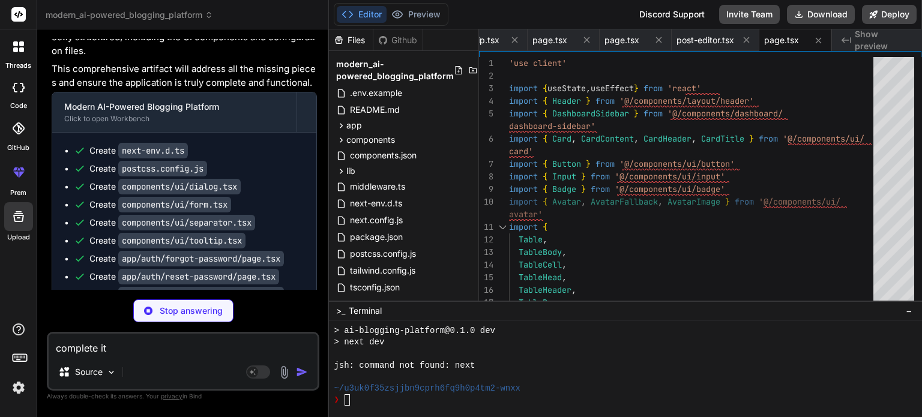
scroll to position [8263, 0]
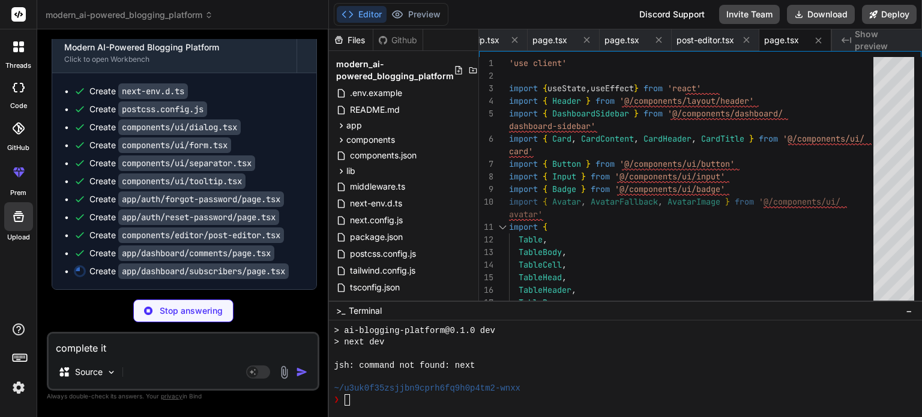
type textarea "x"
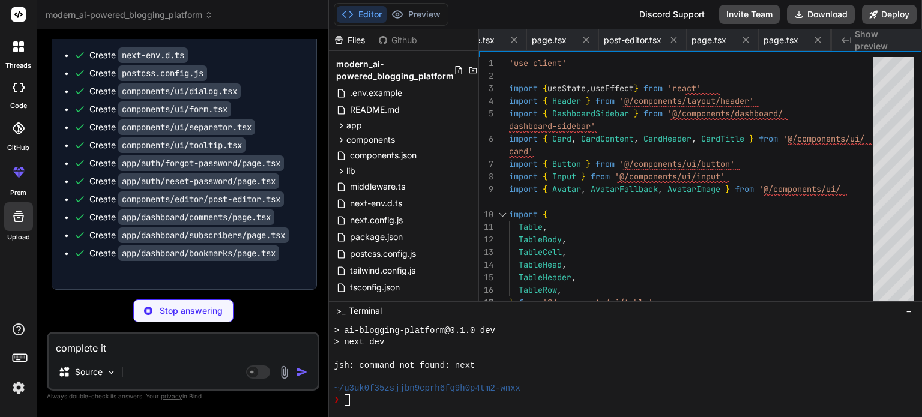
type textarea "x"
type textarea "</CardContent> </Card> </div> </main> </div> </div> ) }"
type textarea "x"
type textarea "</div> </div> ) }"
type textarea "x"
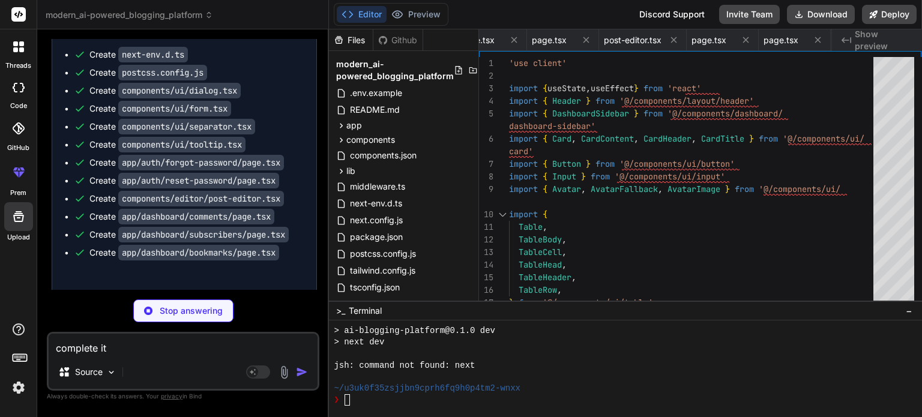
type textarea "</CardContent> </Card> </div> </main> </div> </div> ) }"
type textarea "x"
type textarea ") }"
type textarea "x"
type textarea ")} </CardContent> </Card> </div> </main> </div> </div> ) }"
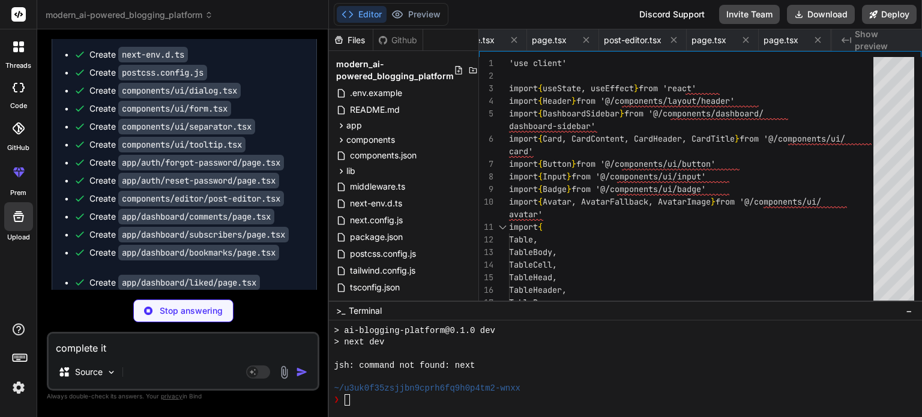
scroll to position [0, 932]
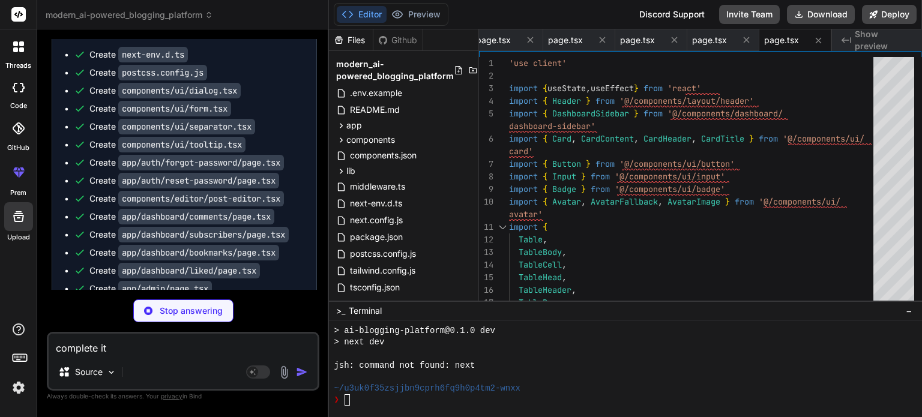
type textarea "x"
type textarea ") }"
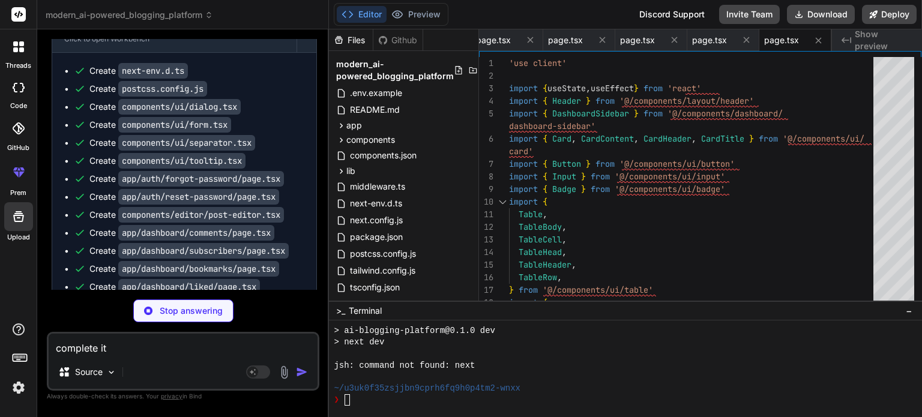
scroll to position [8246, 0]
type textarea "x"
type textarea "</Tabs> </div> </main> </div> </div> ) }"
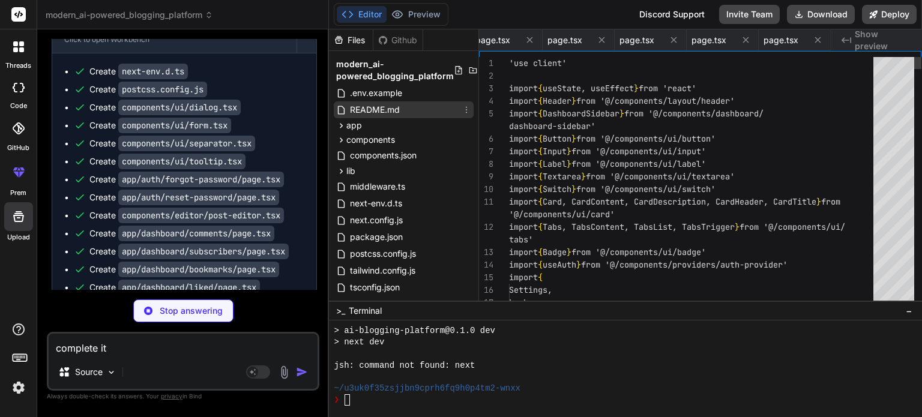
scroll to position [0, 1148]
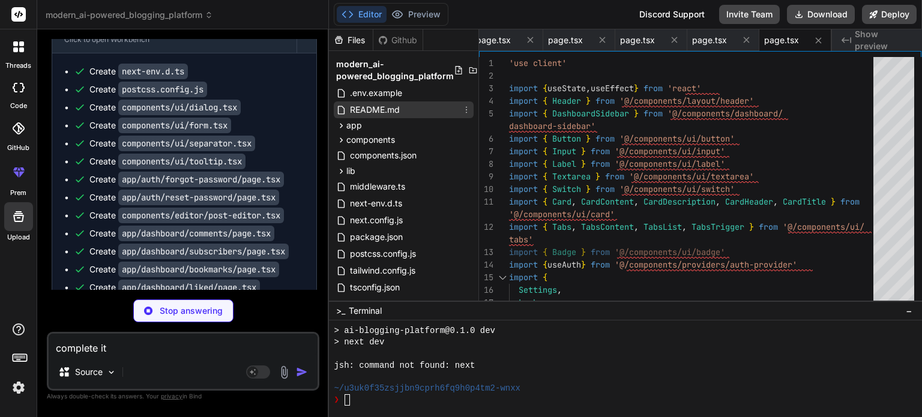
type textarea "x"
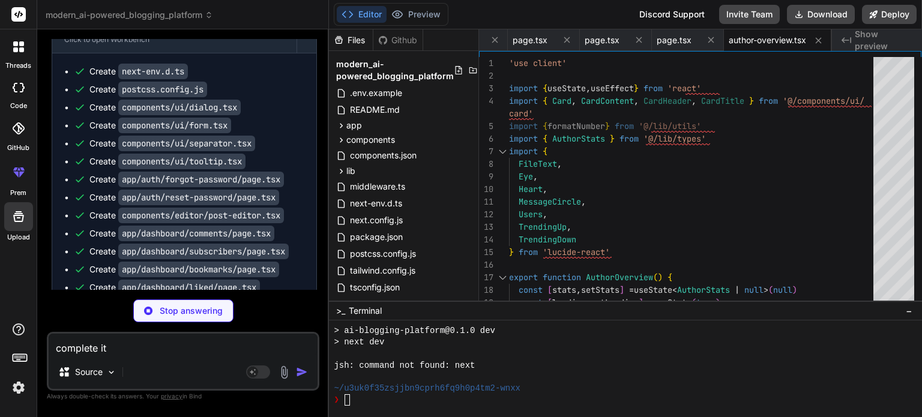
scroll to position [8473, 0]
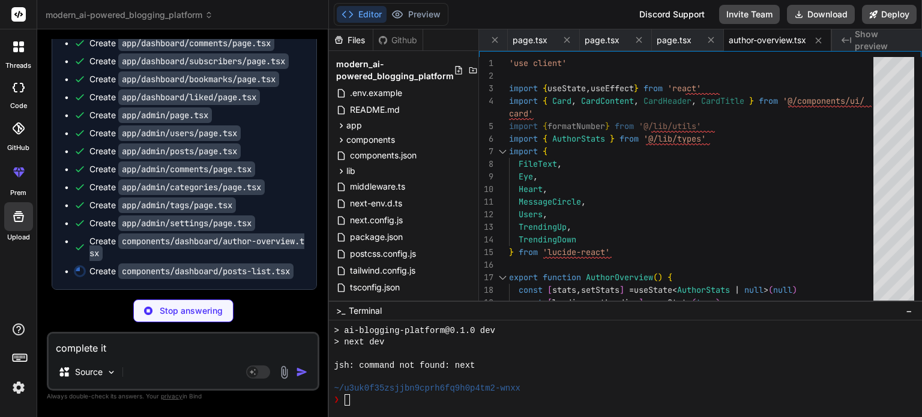
type textarea "x"
type textarea ") }"
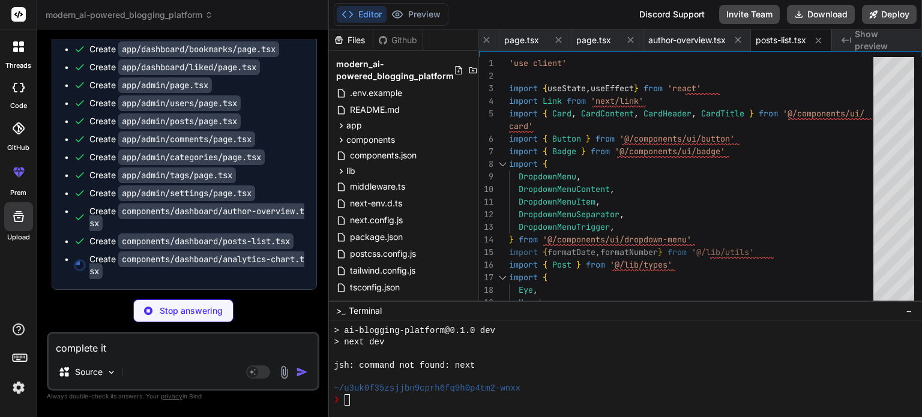
scroll to position [8503, 0]
type textarea "x"
type textarea "</CardContent> </Card> ) }"
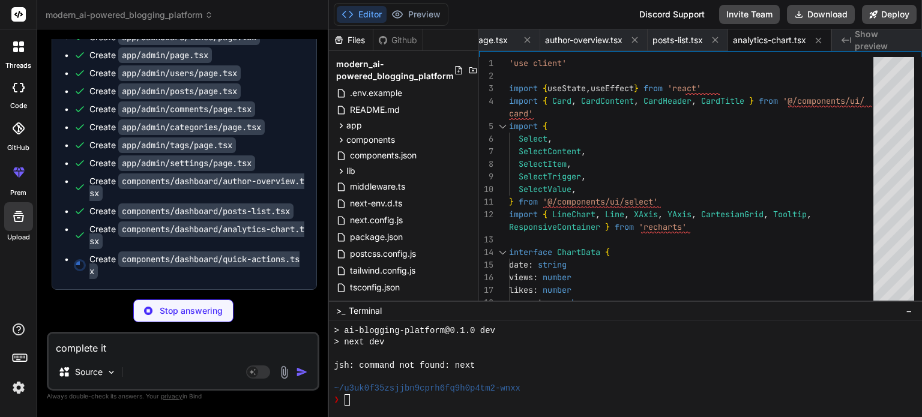
type textarea "x"
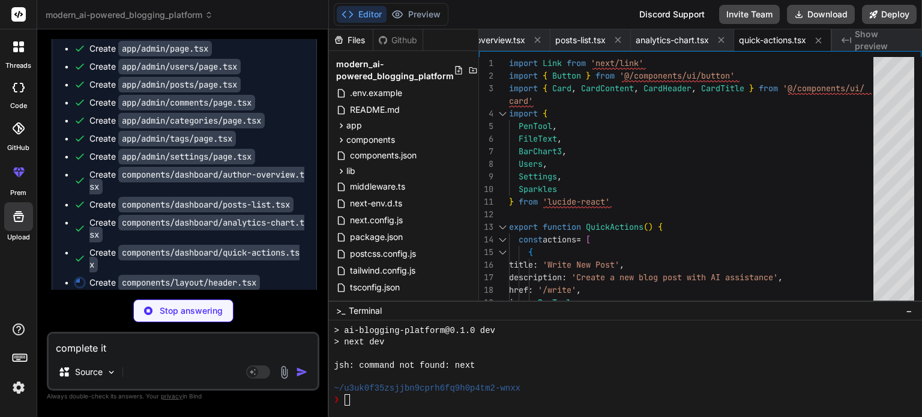
type textarea "x"
type textarea "</div> </header> ) }"
type textarea "x"
type textarea "</Link> ) })} </div> </div> </div> </> ) }"
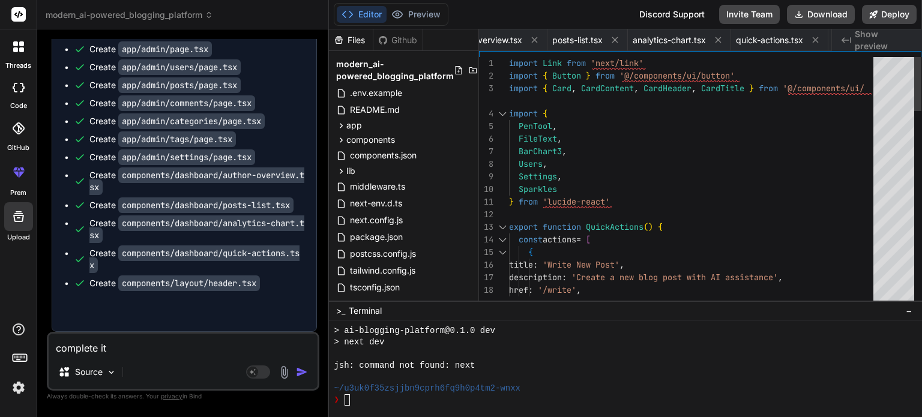
type textarea "x"
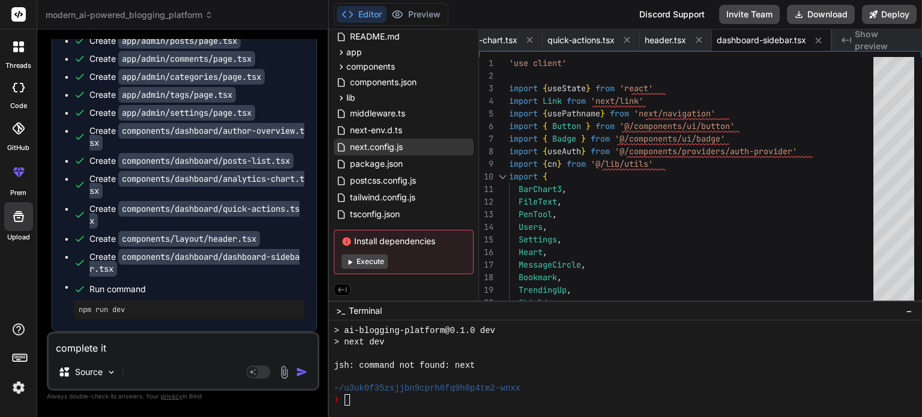
scroll to position [0, 0]
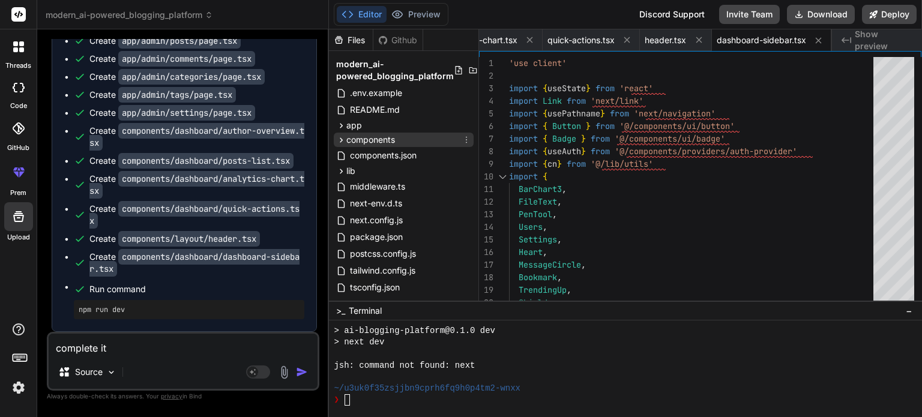
click at [341, 139] on icon at bounding box center [341, 139] width 3 height 5
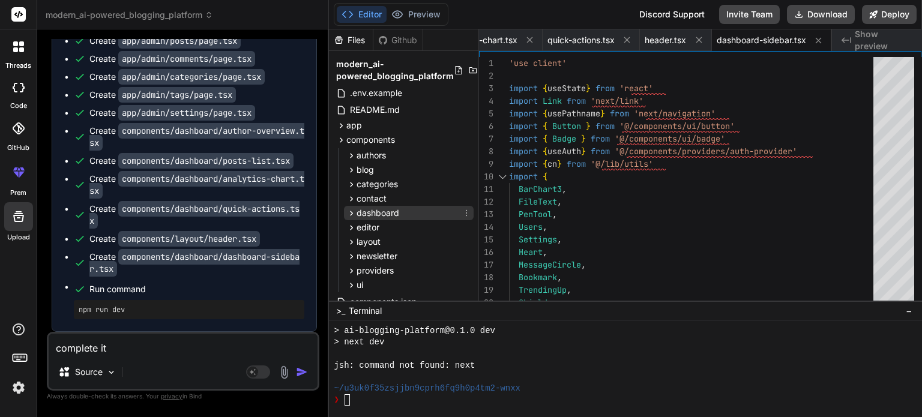
click at [409, 208] on div "dashboard" at bounding box center [409, 213] width 130 height 14
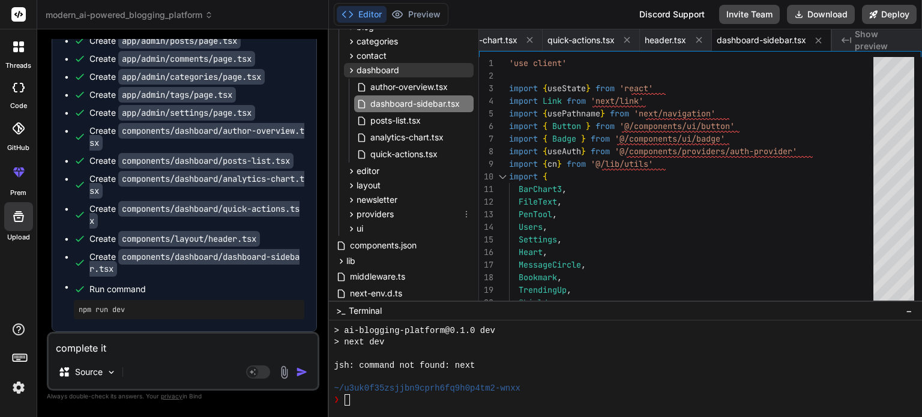
scroll to position [143, 0]
click at [425, 151] on span "quick-actions.tsx" at bounding box center [404, 153] width 70 height 14
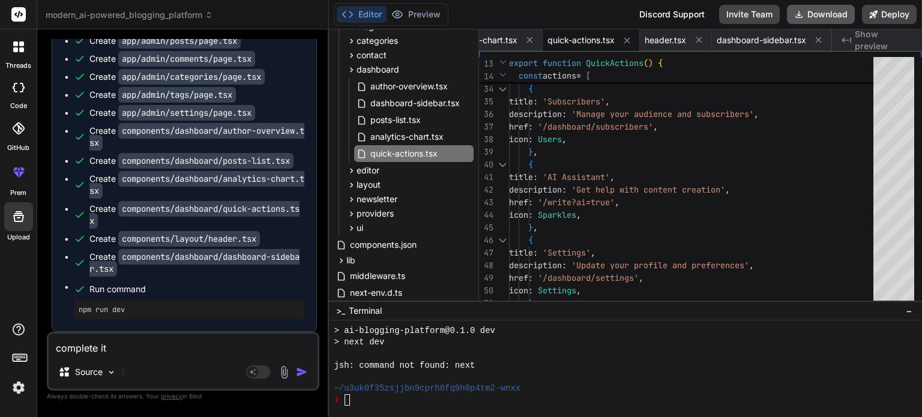
click at [811, 17] on button "Download" at bounding box center [821, 14] width 68 height 19
type textarea "x"
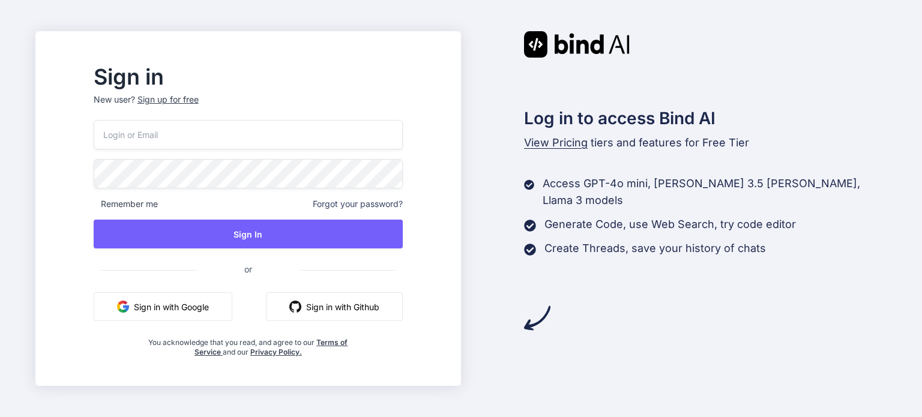
click at [206, 302] on button "Sign in with Google" at bounding box center [163, 306] width 139 height 29
